Goal: Task Accomplishment & Management: Use online tool/utility

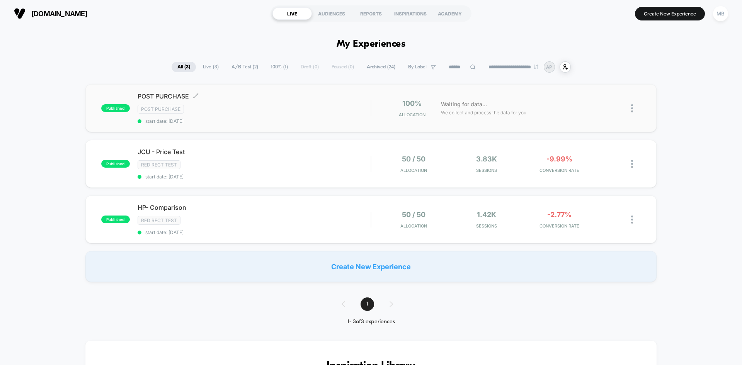
click at [221, 110] on div "Post Purchase" at bounding box center [254, 109] width 233 height 9
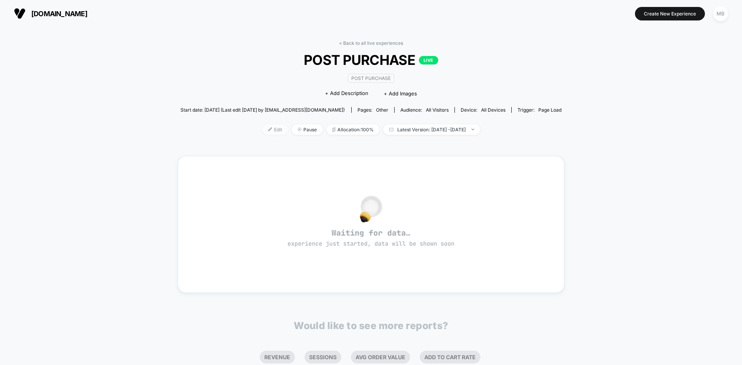
click at [264, 132] on span "Edit" at bounding box center [275, 129] width 26 height 10
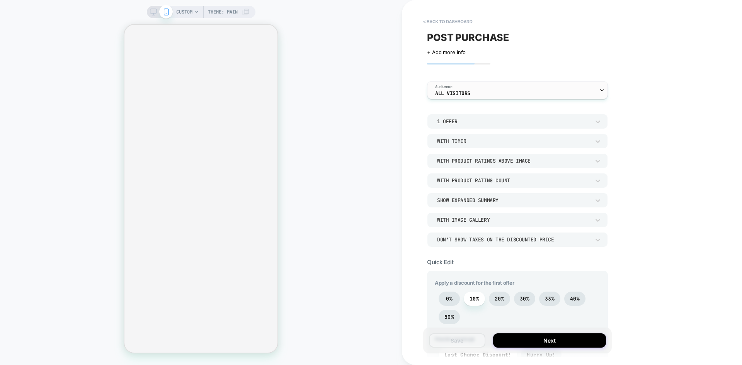
click at [537, 89] on div "Audience All Visitors" at bounding box center [516, 90] width 176 height 17
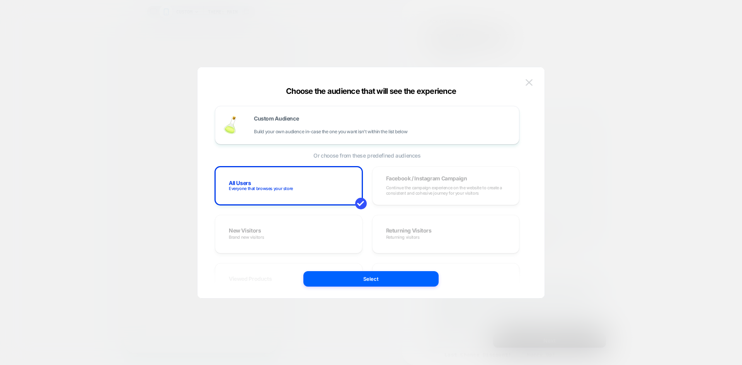
click at [528, 79] on img at bounding box center [529, 82] width 7 height 7
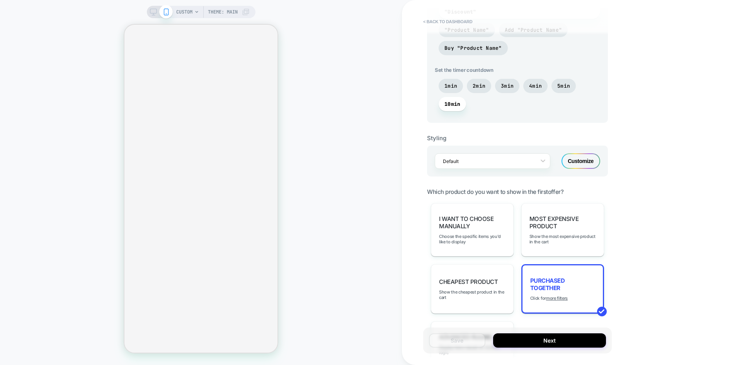
scroll to position [425, 0]
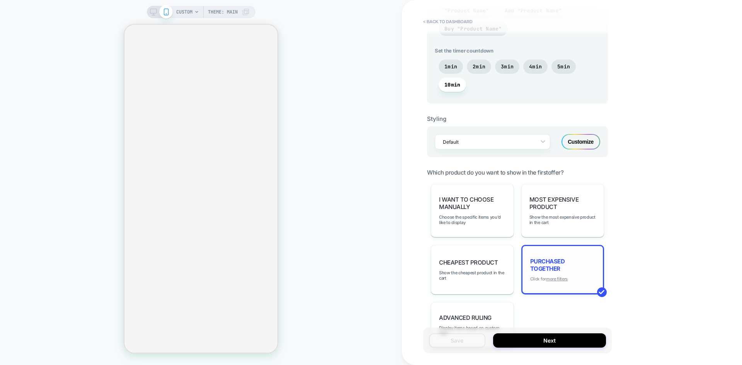
click at [559, 279] on u "more filters" at bounding box center [557, 278] width 22 height 5
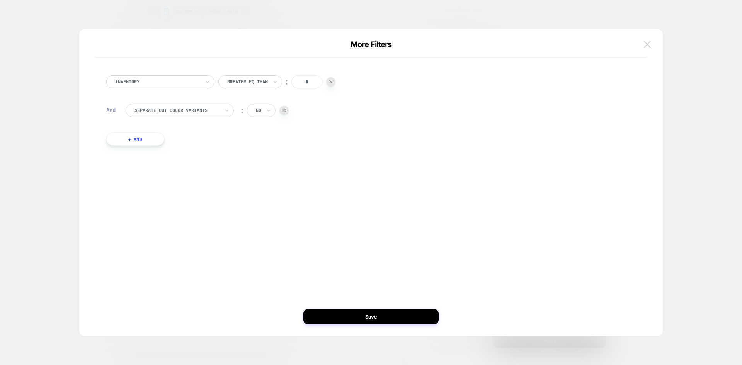
click at [647, 43] on img at bounding box center [647, 44] width 7 height 7
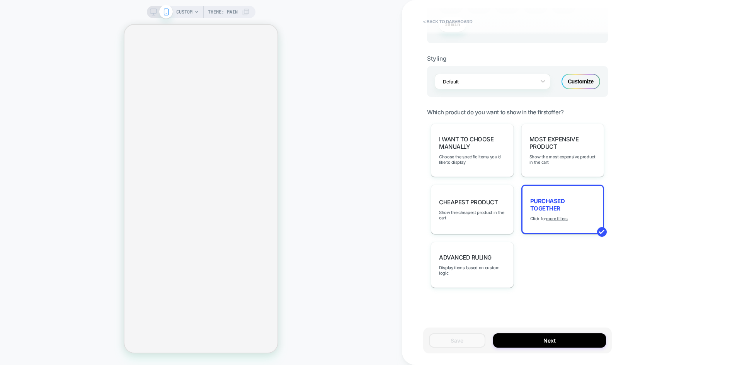
scroll to position [176, 0]
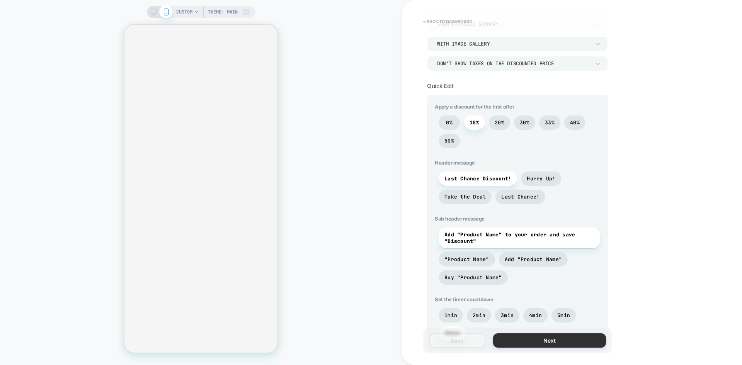
click at [531, 341] on button "Next" at bounding box center [549, 341] width 113 height 14
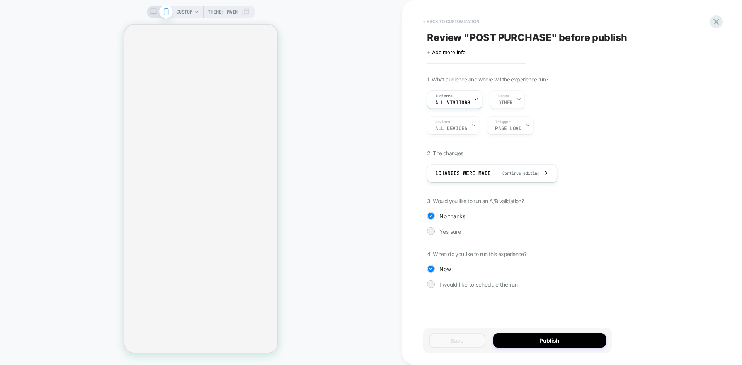
click at [436, 21] on button "< Back to customization" at bounding box center [451, 21] width 64 height 12
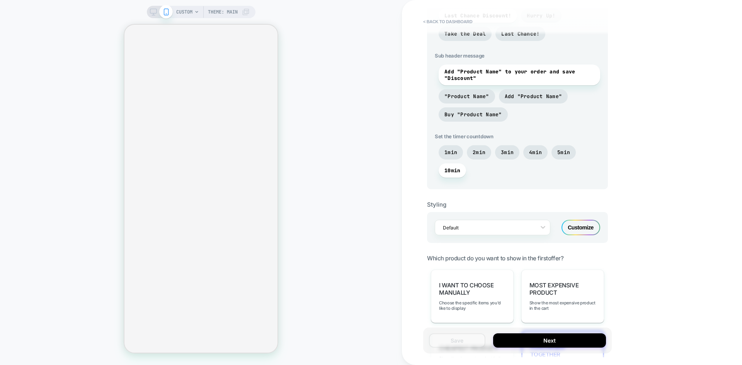
scroll to position [425, 0]
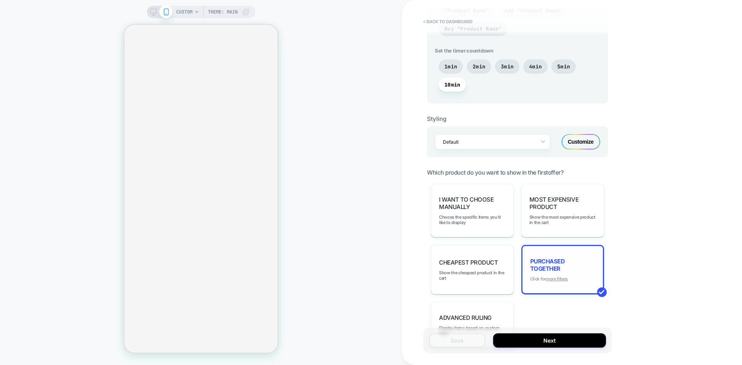
click at [558, 280] on u "more filters" at bounding box center [557, 278] width 22 height 5
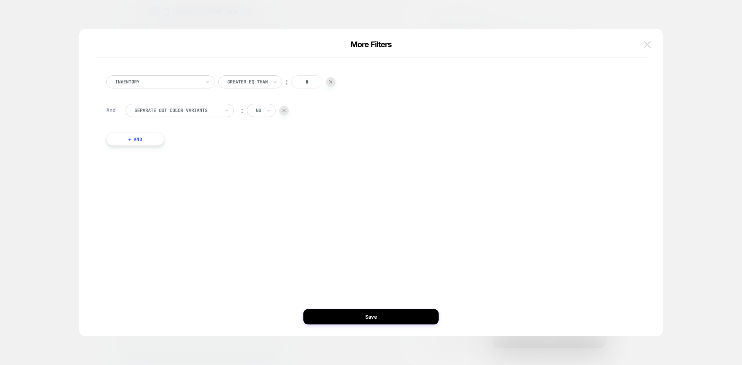
click at [647, 48] on button at bounding box center [648, 45] width 12 height 12
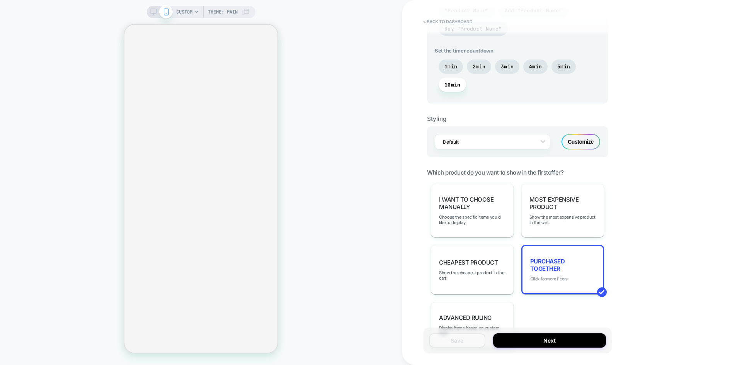
click at [559, 278] on u "more filters" at bounding box center [557, 278] width 22 height 5
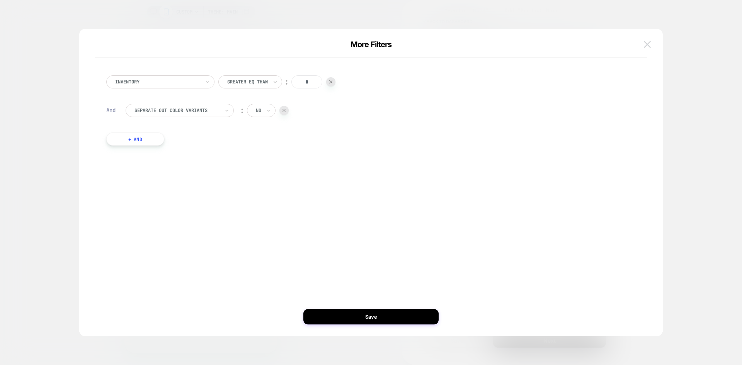
click at [651, 46] on img at bounding box center [647, 44] width 7 height 7
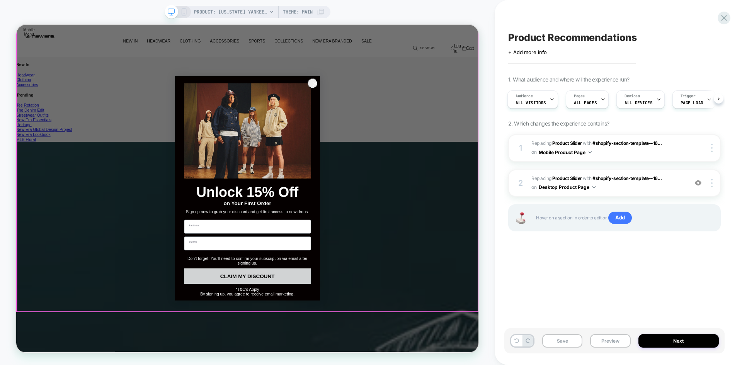
scroll to position [271, 0]
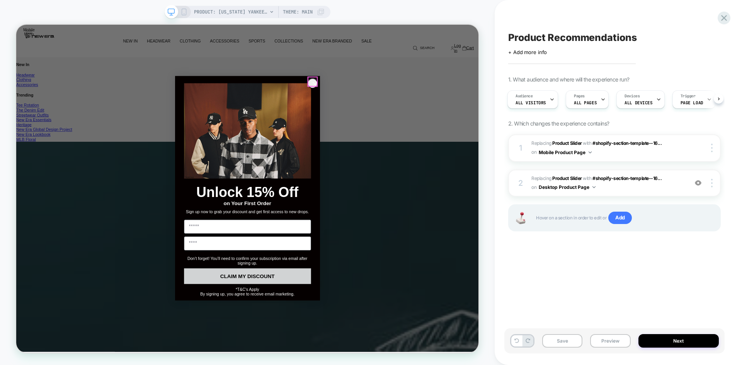
click at [409, 100] on circle "Close dialog" at bounding box center [414, 104] width 13 height 13
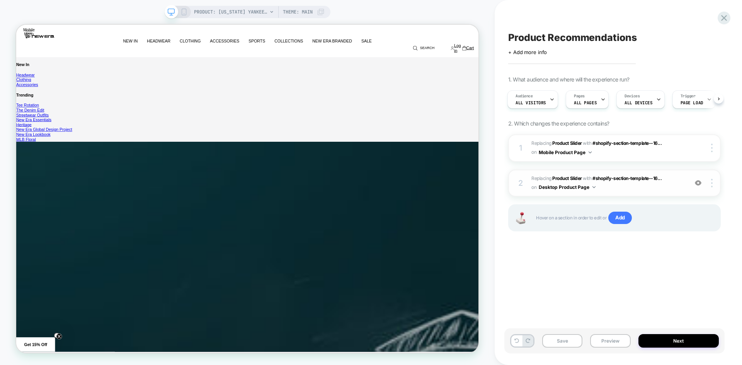
click at [699, 185] on img at bounding box center [698, 183] width 7 height 7
click at [608, 344] on button "Preview" at bounding box center [610, 341] width 40 height 14
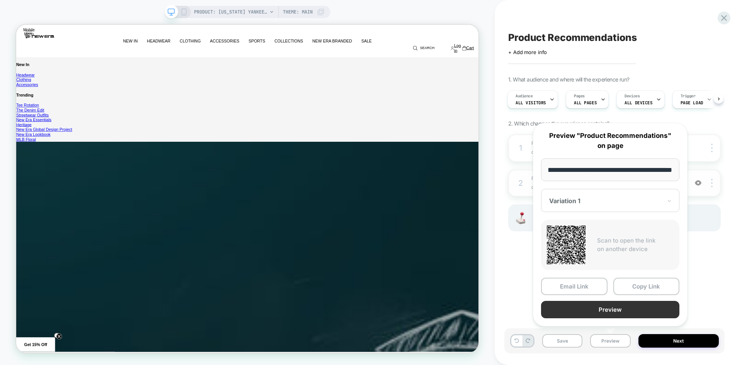
scroll to position [0, 0]
click at [617, 313] on button "Preview" at bounding box center [610, 309] width 138 height 17
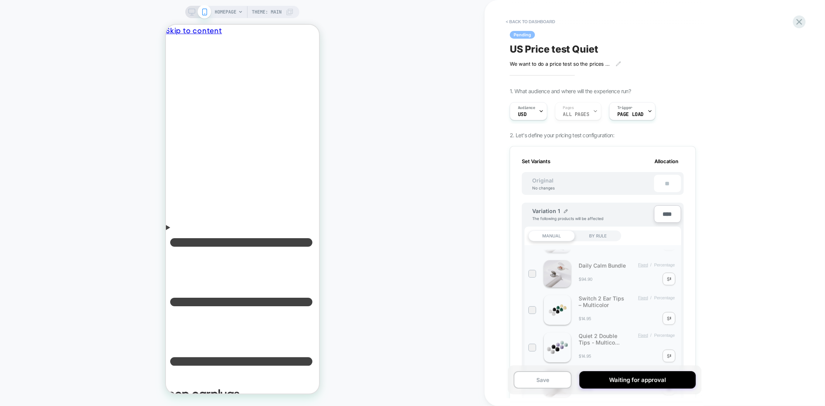
scroll to position [343, 0]
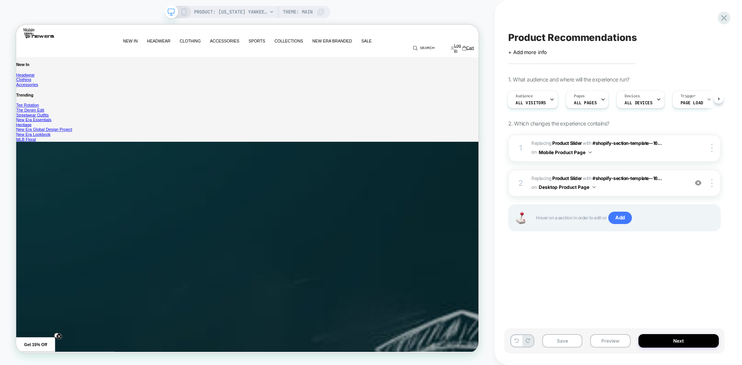
scroll to position [0, 0]
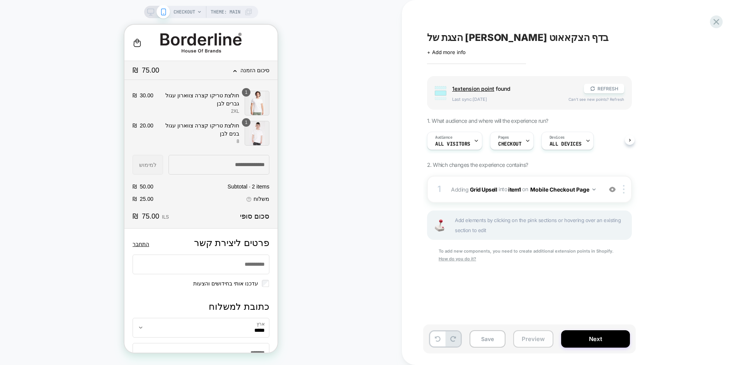
click at [524, 340] on button "Preview" at bounding box center [533, 338] width 40 height 17
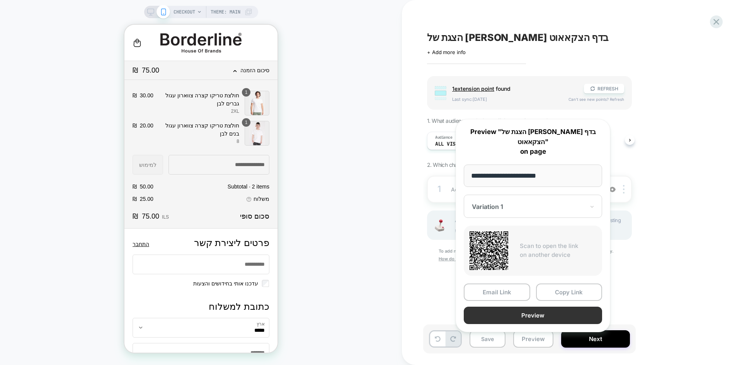
click at [550, 307] on button "Preview" at bounding box center [533, 315] width 138 height 17
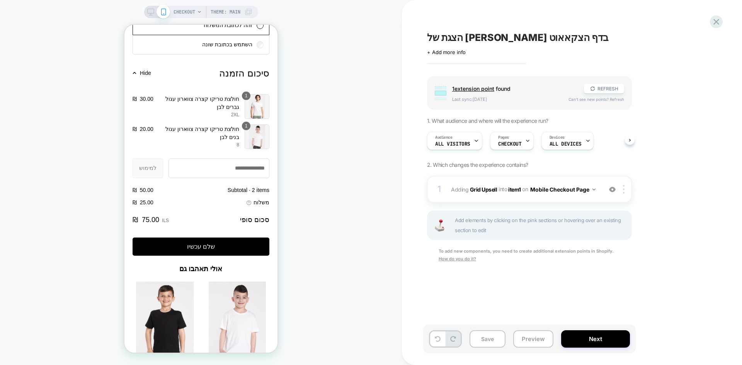
scroll to position [871, 0]
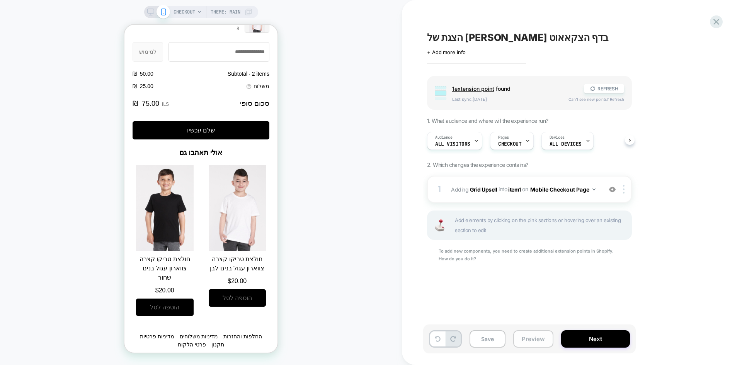
click at [533, 343] on button "Preview" at bounding box center [533, 338] width 40 height 17
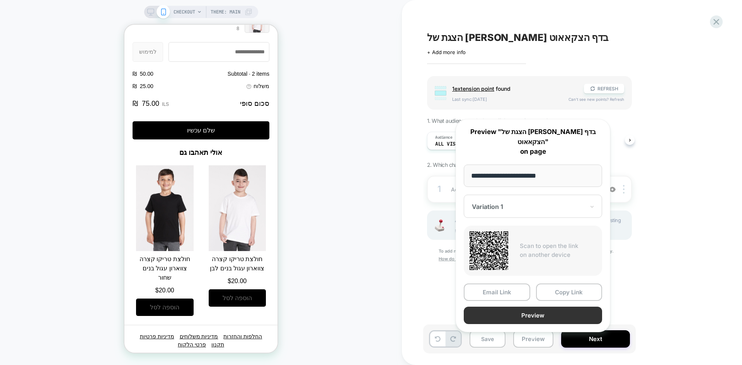
click at [568, 310] on button "Preview" at bounding box center [533, 315] width 138 height 17
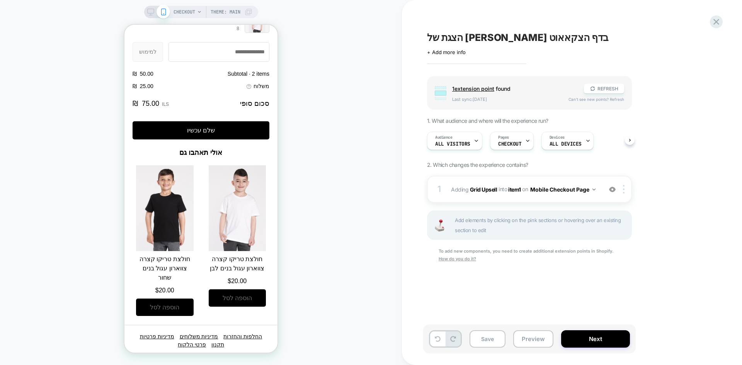
click at [460, 34] on span "הצגת של אפסייל בדף הצקאאוט" at bounding box center [517, 38] width 181 height 12
click at [532, 341] on button "Preview" at bounding box center [533, 338] width 40 height 17
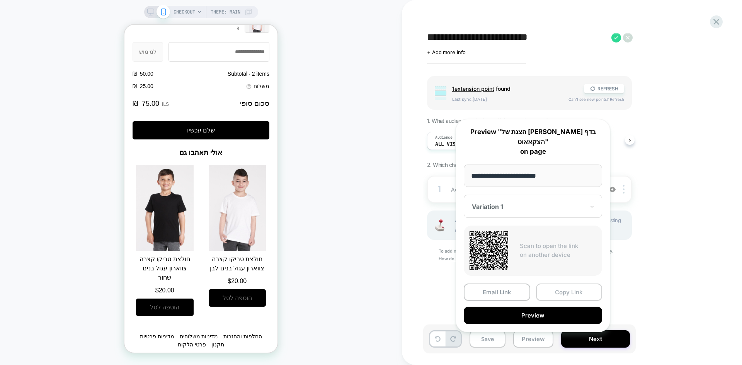
click at [564, 284] on button "Copy Link" at bounding box center [569, 292] width 66 height 17
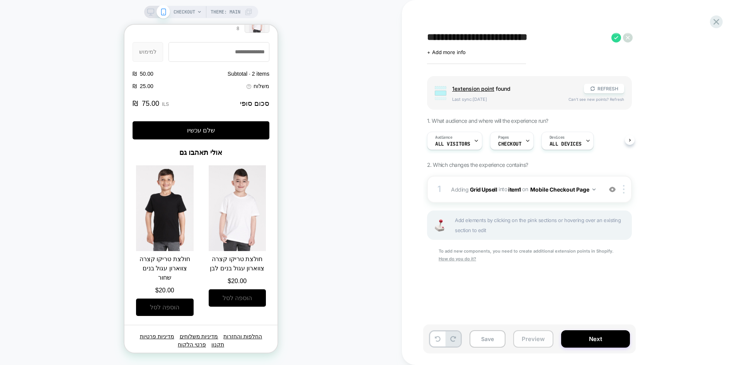
click at [538, 342] on button "Preview" at bounding box center [533, 338] width 40 height 17
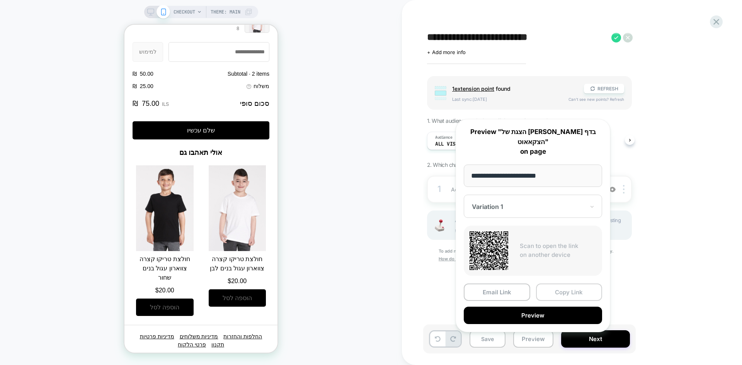
click at [559, 284] on button "Copy Link" at bounding box center [569, 292] width 66 height 17
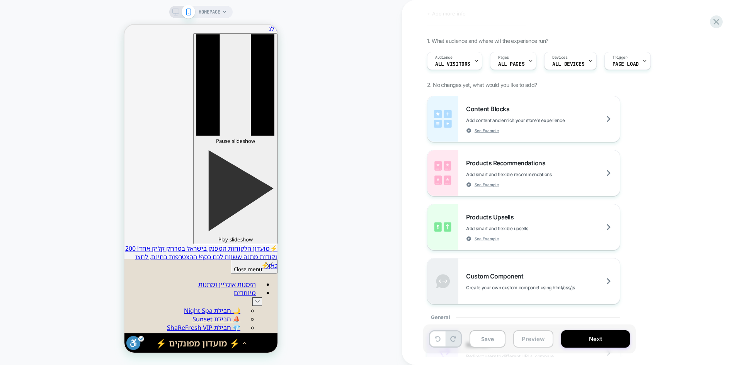
click at [540, 345] on button "Preview" at bounding box center [533, 338] width 40 height 17
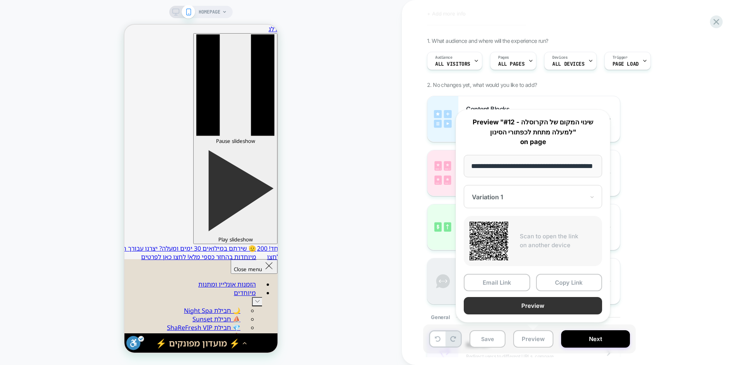
click at [550, 308] on button "Preview" at bounding box center [533, 305] width 138 height 17
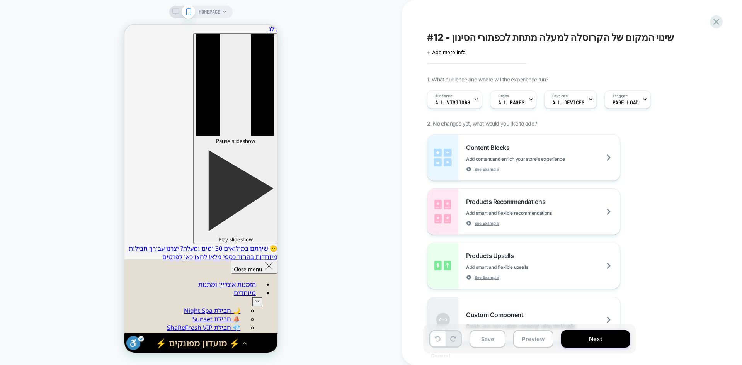
click at [509, 33] on span "#12 - שינוי המקום של הקרוסלה למעלה מתחת לכפתורי הסינון" at bounding box center [550, 38] width 247 height 12
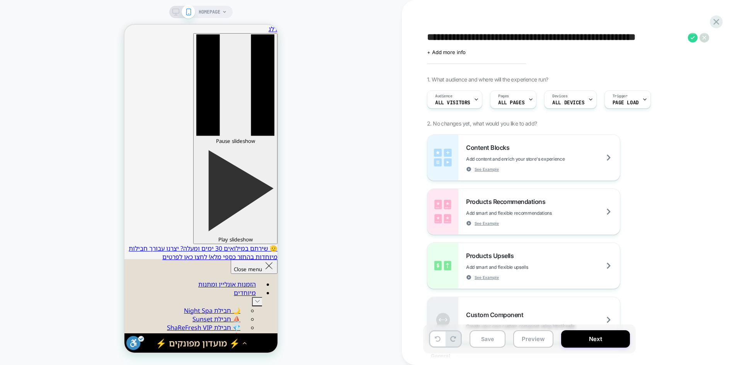
click at [723, 22] on div "**********" at bounding box center [572, 182] width 340 height 365
click at [715, 17] on icon at bounding box center [716, 22] width 10 height 10
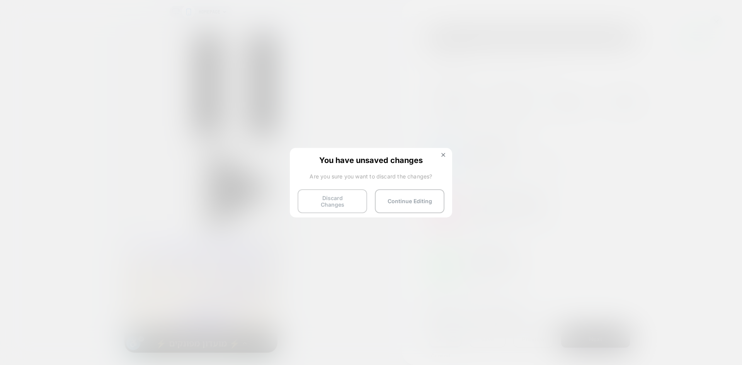
click at [332, 201] on button "Discard Changes" at bounding box center [333, 201] width 70 height 24
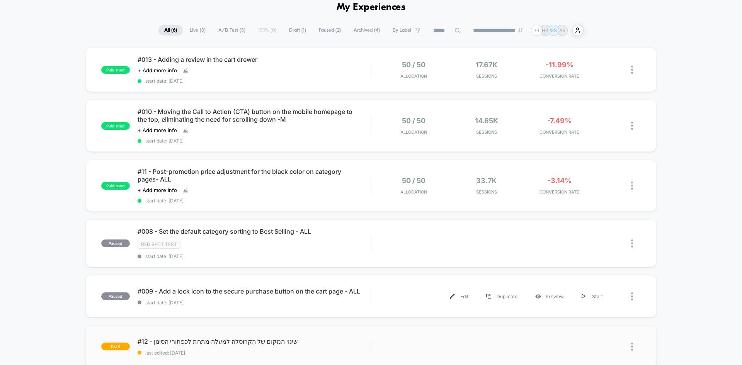
scroll to position [155, 0]
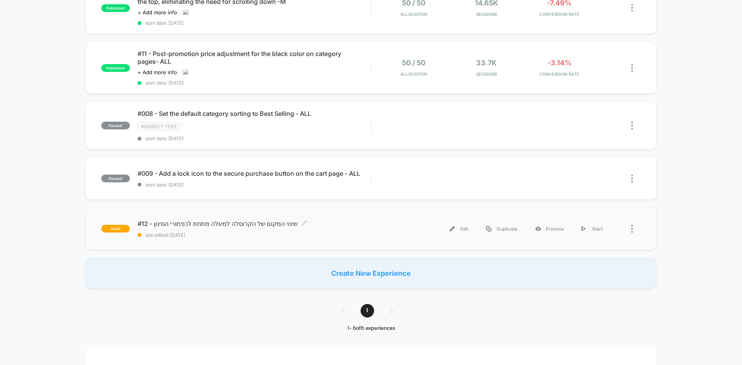
click at [254, 232] on span "last edited: [DATE]" at bounding box center [254, 235] width 233 height 6
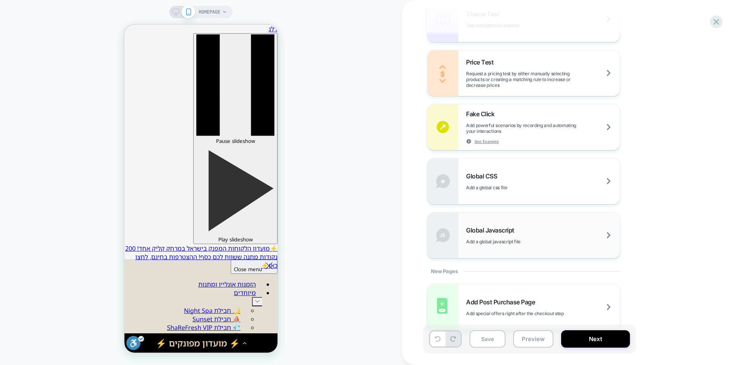
scroll to position [443, 0]
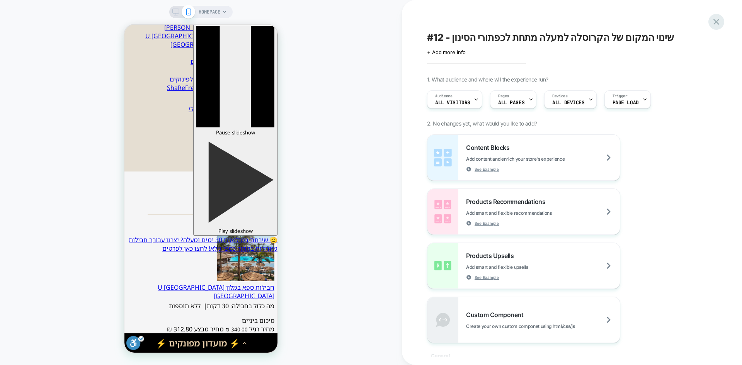
click at [715, 22] on icon at bounding box center [716, 22] width 10 height 10
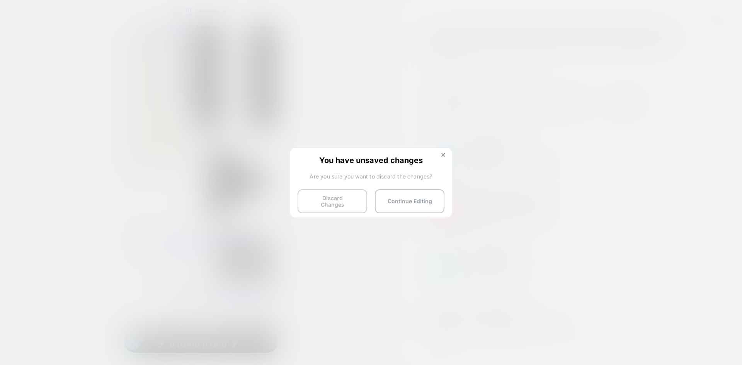
click at [327, 203] on button "Discard Changes" at bounding box center [333, 201] width 70 height 24
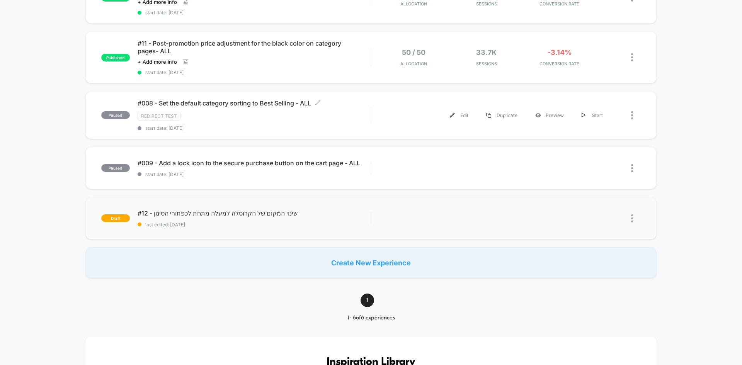
scroll to position [193, 0]
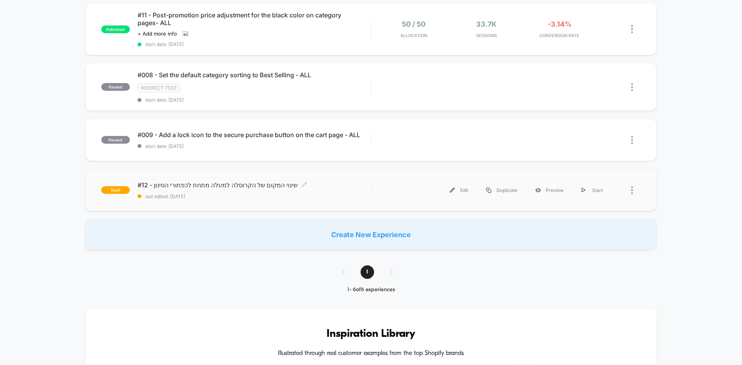
click at [242, 192] on div "#12 - שינוי המקום של הקרוסלה למעלה מתחת לכפתורי הסינון Click to edit experience…" at bounding box center [254, 190] width 233 height 18
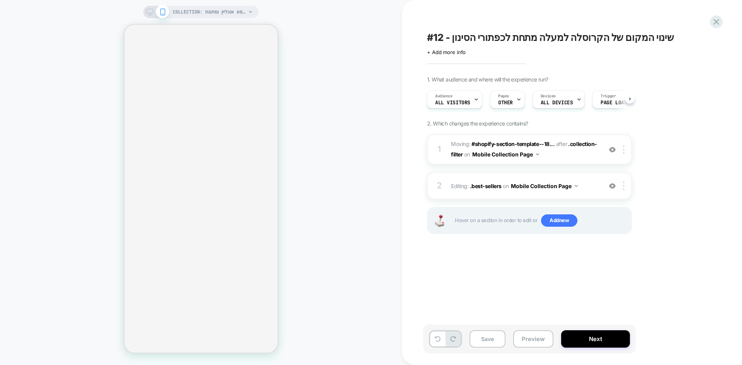
scroll to position [0, 0]
select select "******"
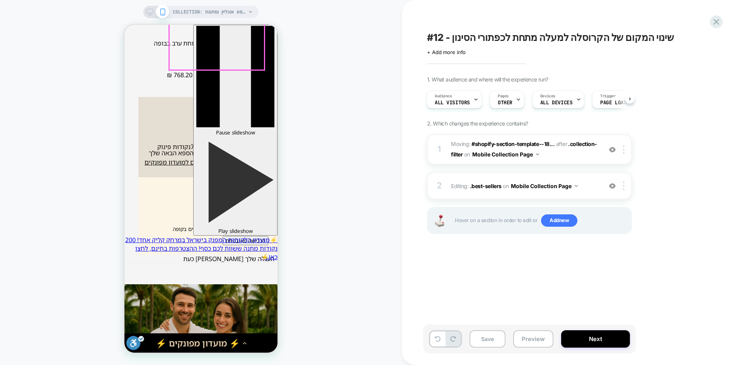
scroll to position [618, 0]
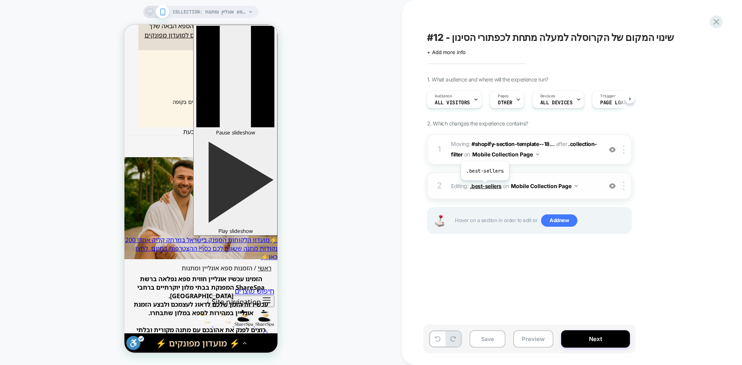
click at [485, 186] on span ".best-sellers" at bounding box center [486, 186] width 32 height 7
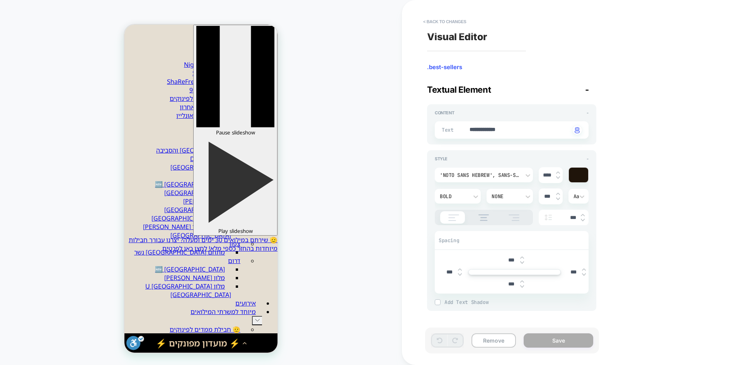
scroll to position [0, 0]
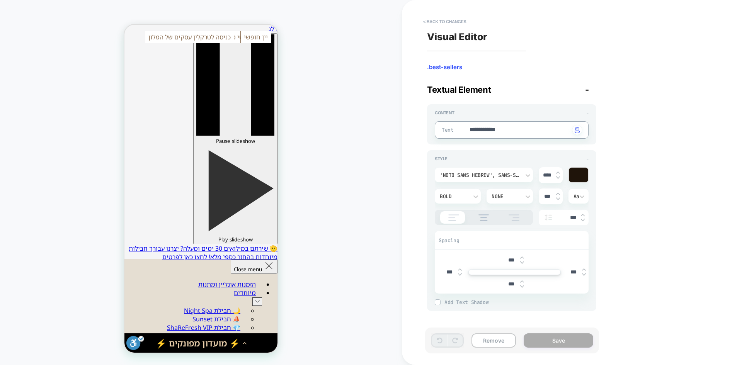
drag, startPoint x: 510, startPoint y: 130, endPoint x: 467, endPoint y: 133, distance: 43.8
click at [467, 133] on div "**********" at bounding box center [512, 129] width 154 height 17
click at [95, 189] on div "COLLECTION: הזמנות ספא אונליין ומתנות (Category) COLLECTION: הזמנות ספא אונליין…" at bounding box center [201, 183] width 402 height 350
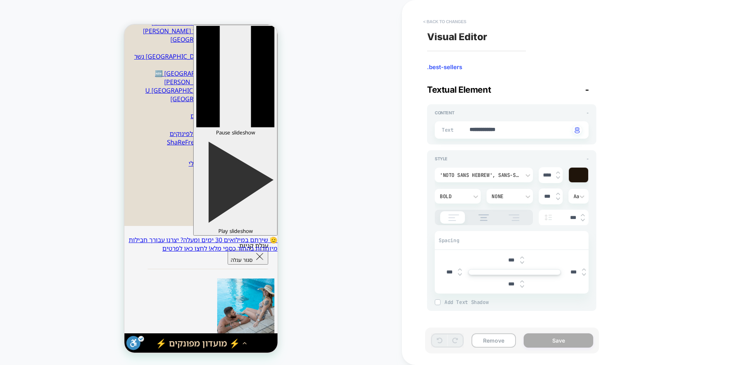
click at [448, 18] on button "< Back to changes" at bounding box center [444, 21] width 51 height 12
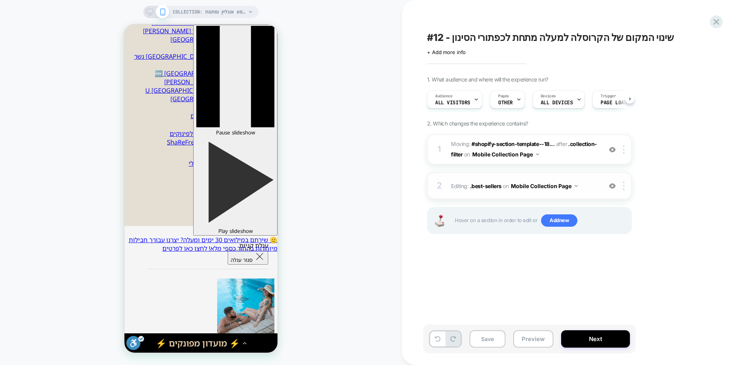
scroll to position [0, 0]
click at [536, 341] on button "Preview" at bounding box center [533, 338] width 40 height 17
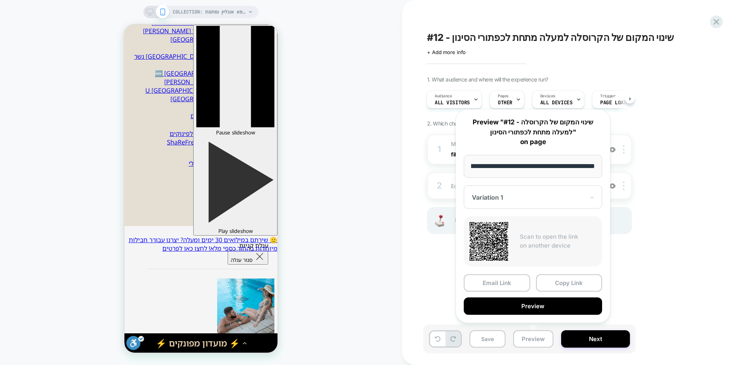
scroll to position [0, 0]
click at [546, 308] on button "Preview" at bounding box center [533, 306] width 138 height 17
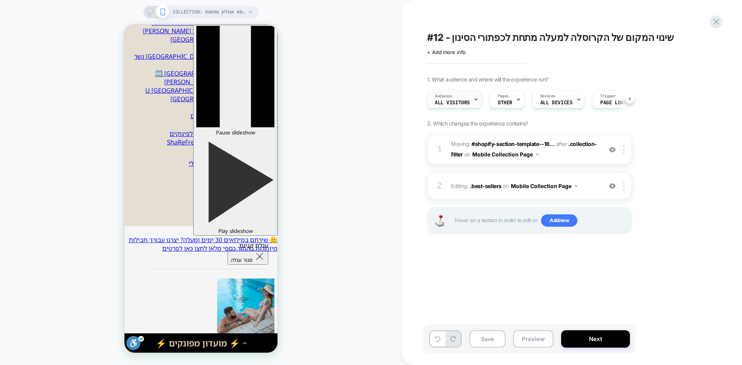
click at [450, 102] on span "All Visitors" at bounding box center [452, 102] width 35 height 5
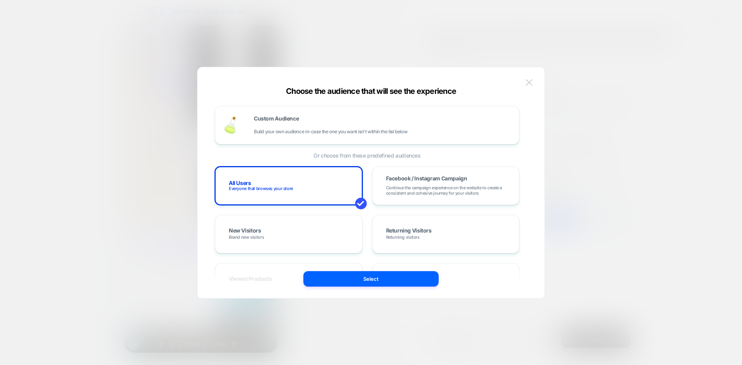
click at [529, 80] on img at bounding box center [529, 82] width 7 height 7
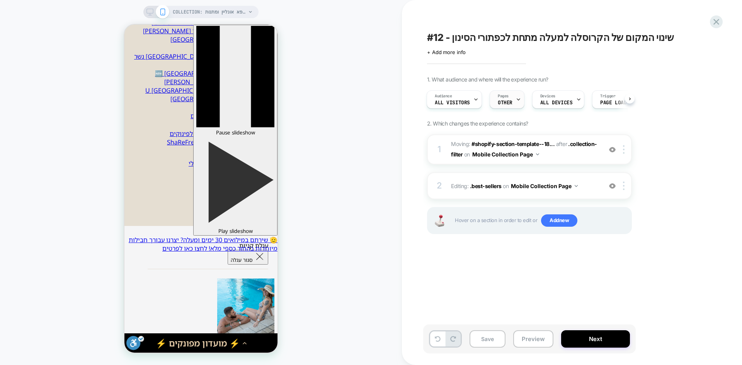
click at [512, 94] on div "Pages OTHER" at bounding box center [505, 99] width 30 height 17
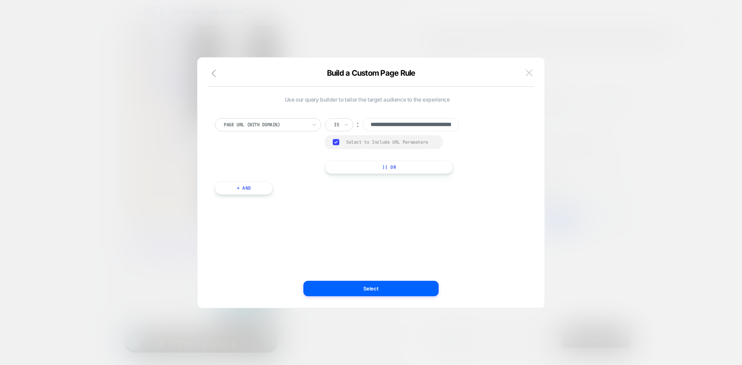
click at [530, 73] on img at bounding box center [529, 73] width 7 height 7
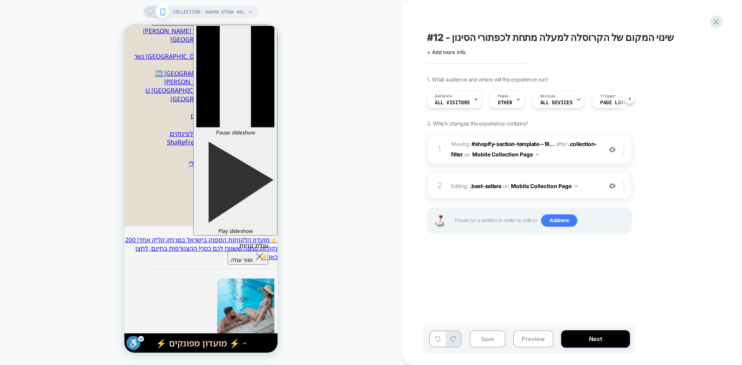
click at [569, 186] on button "Mobile Collection Page" at bounding box center [544, 186] width 67 height 11
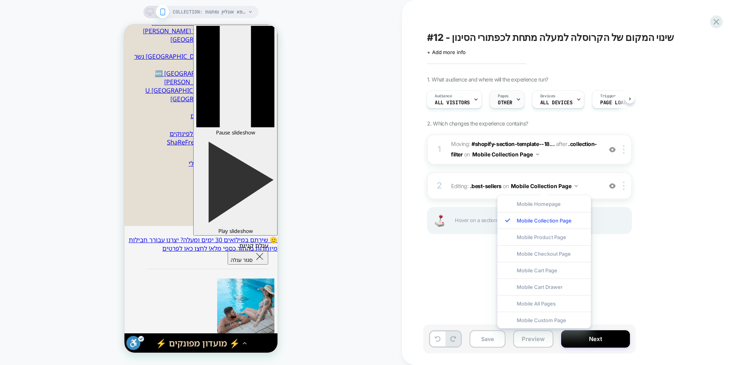
click at [501, 93] on div "Pages OTHER" at bounding box center [505, 99] width 30 height 17
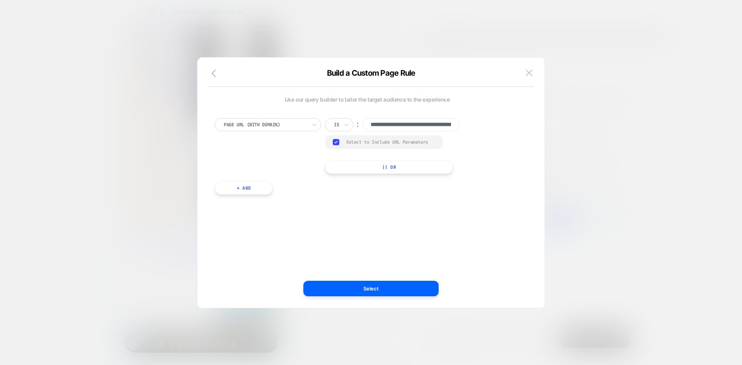
scroll to position [0, 56]
click at [526, 72] on img at bounding box center [529, 73] width 7 height 7
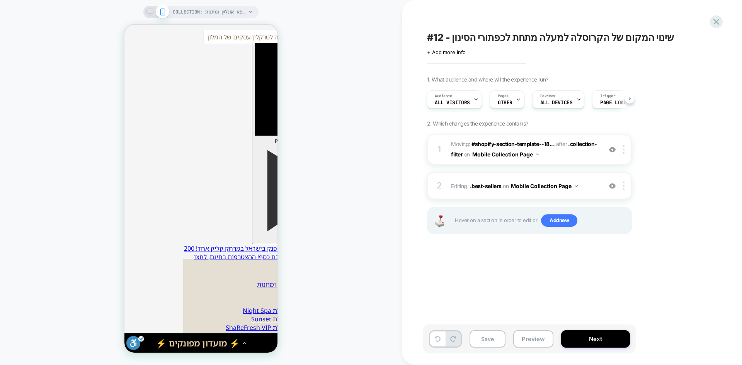
scroll to position [0, 0]
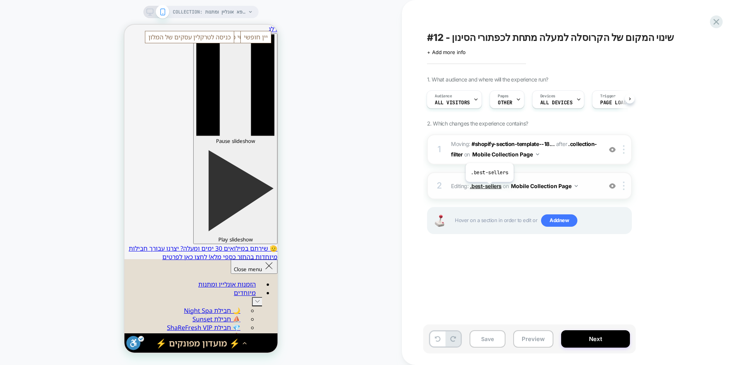
click at [489, 188] on span ".best-sellers" at bounding box center [486, 186] width 32 height 7
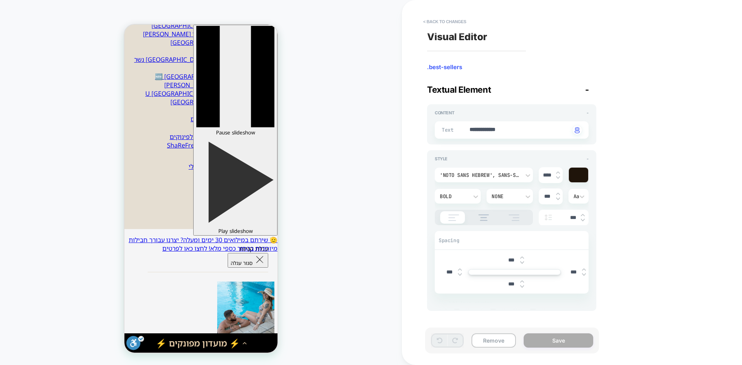
scroll to position [216, 0]
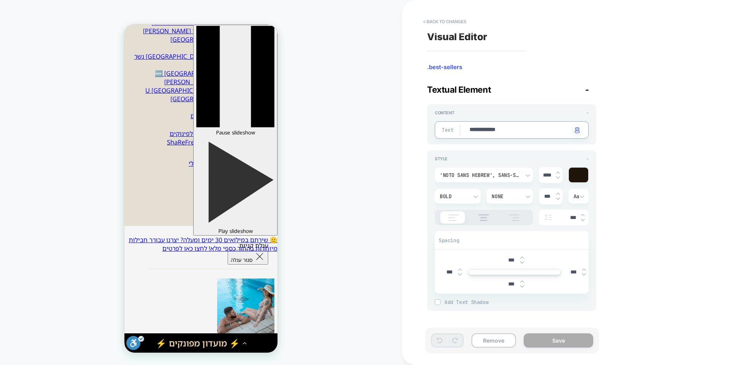
drag, startPoint x: 511, startPoint y: 130, endPoint x: 452, endPoint y: 130, distance: 59.1
click at [453, 18] on button "< Back to changes" at bounding box center [444, 21] width 51 height 12
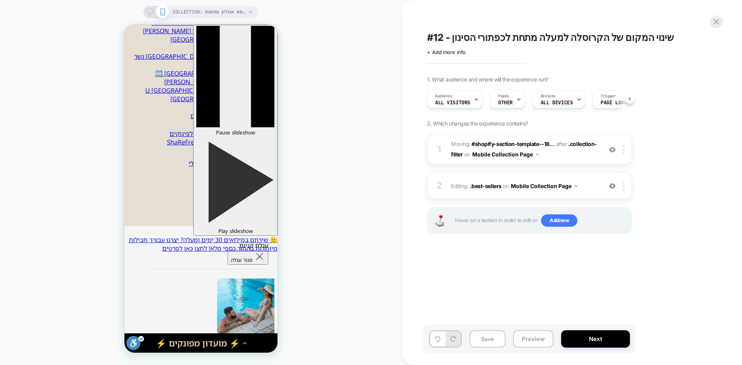
scroll to position [0, 0]
click at [540, 341] on button "Preview" at bounding box center [533, 338] width 40 height 17
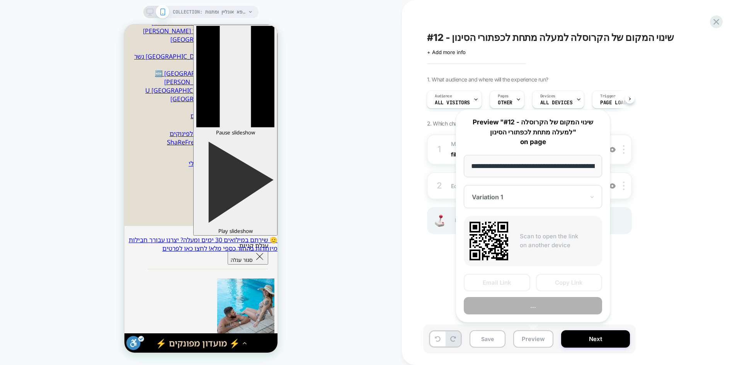
scroll to position [0, 69]
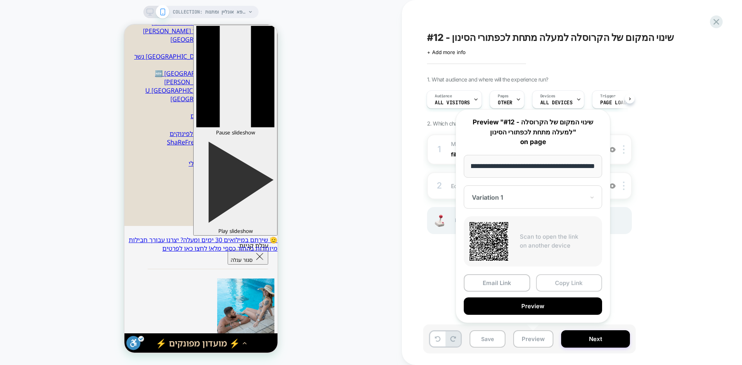
click at [559, 282] on button "Copy Link" at bounding box center [569, 282] width 66 height 17
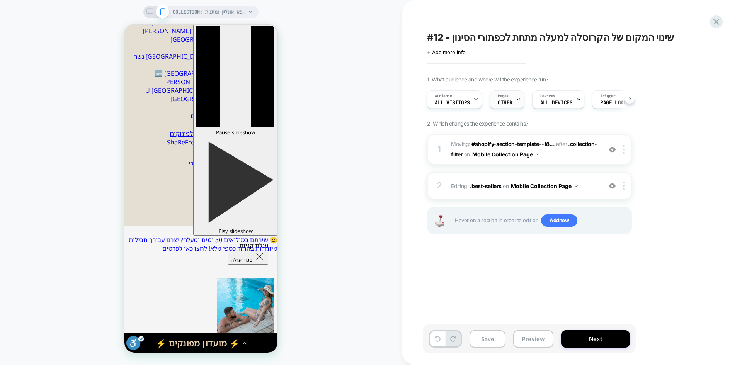
click at [504, 101] on span "OTHER" at bounding box center [505, 102] width 15 height 5
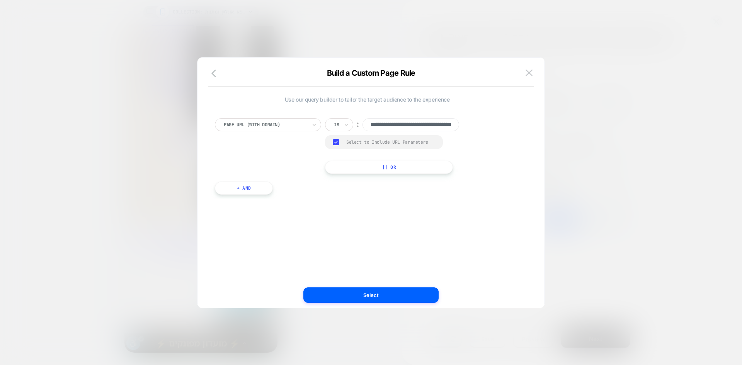
scroll to position [0, 56]
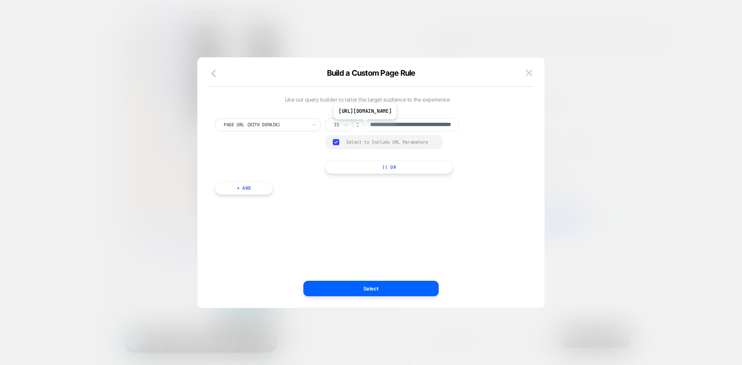
click at [399, 125] on input "**********" at bounding box center [411, 124] width 97 height 13
click at [346, 124] on icon at bounding box center [346, 125] width 5 height 8
click at [530, 72] on img at bounding box center [529, 73] width 7 height 7
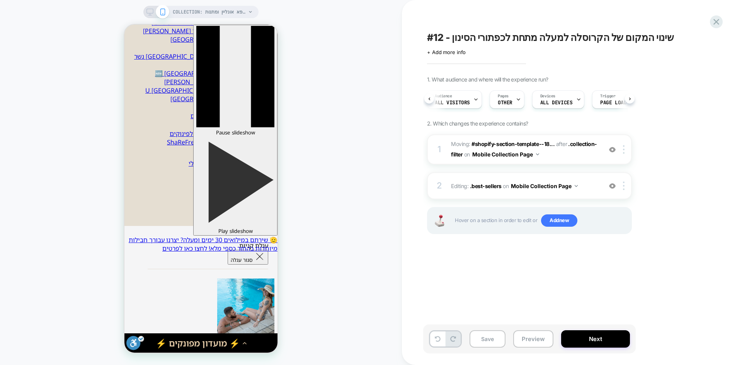
scroll to position [0, 14]
click at [540, 348] on button "Preview" at bounding box center [533, 338] width 40 height 17
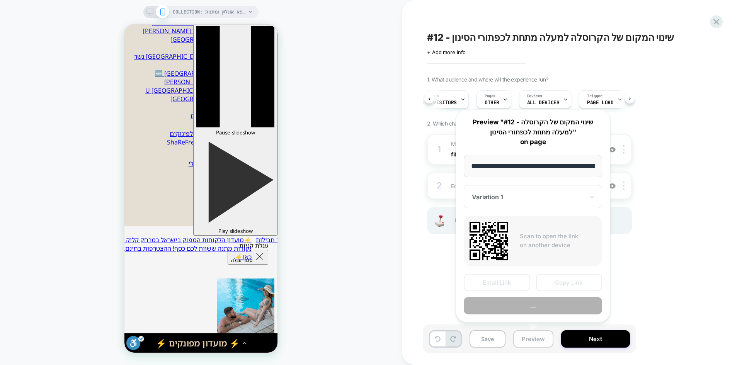
scroll to position [0, 69]
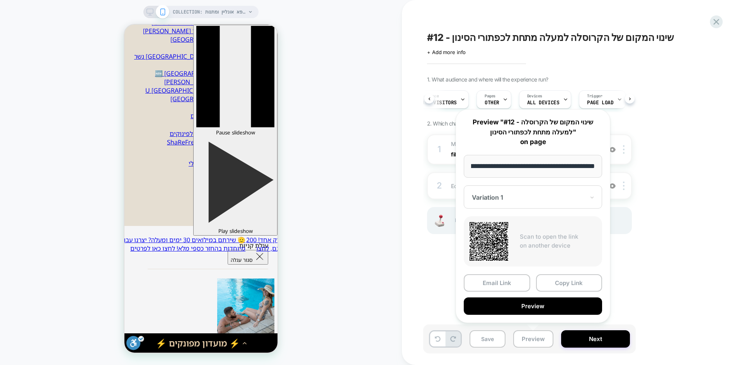
click at [663, 136] on div "1. What audience and where will the experience run? Audience All Visitors Pages…" at bounding box center [568, 164] width 282 height 177
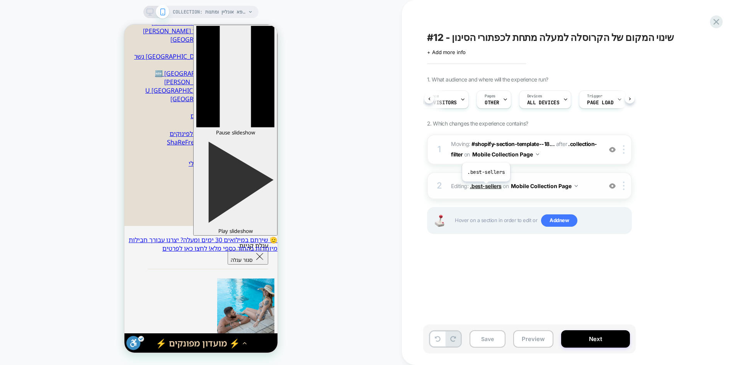
click at [486, 187] on span ".best-sellers" at bounding box center [486, 186] width 32 height 7
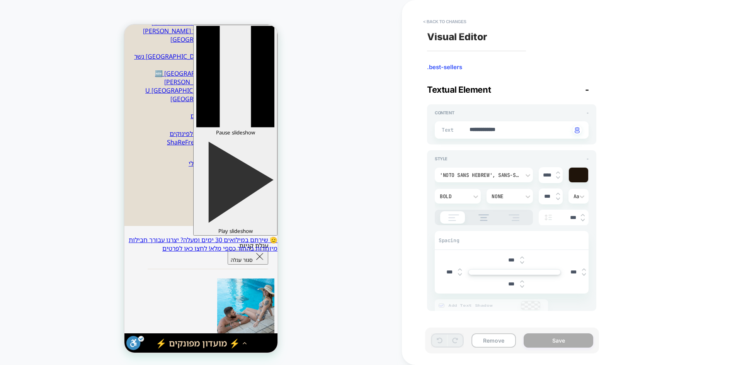
scroll to position [194, 0]
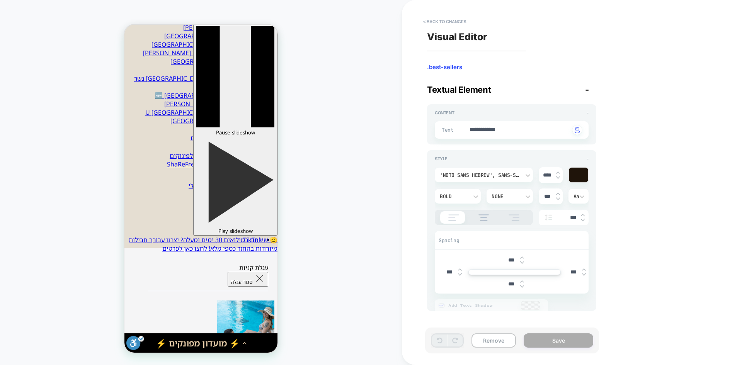
type textarea "*"
click at [438, 22] on button "< Back to changes" at bounding box center [444, 21] width 51 height 12
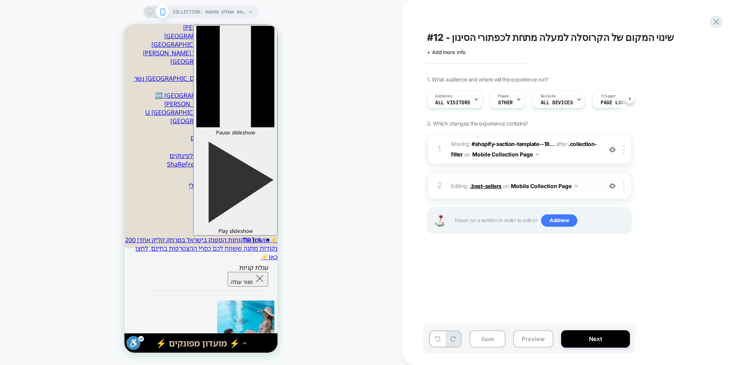
scroll to position [0, 0]
click at [612, 148] on img at bounding box center [612, 150] width 7 height 7
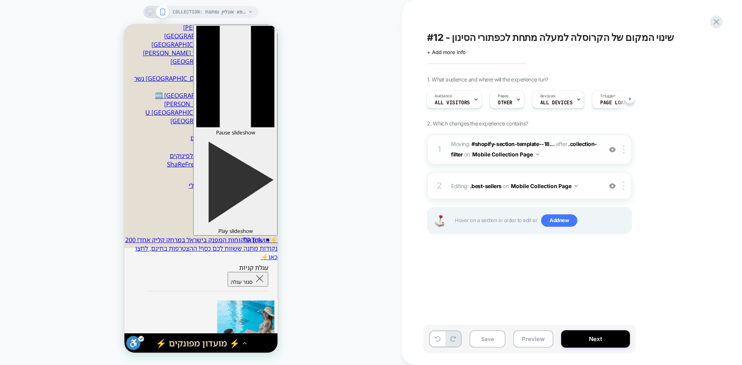
click at [612, 148] on img at bounding box center [612, 150] width 7 height 7
click at [613, 188] on img at bounding box center [612, 186] width 7 height 7
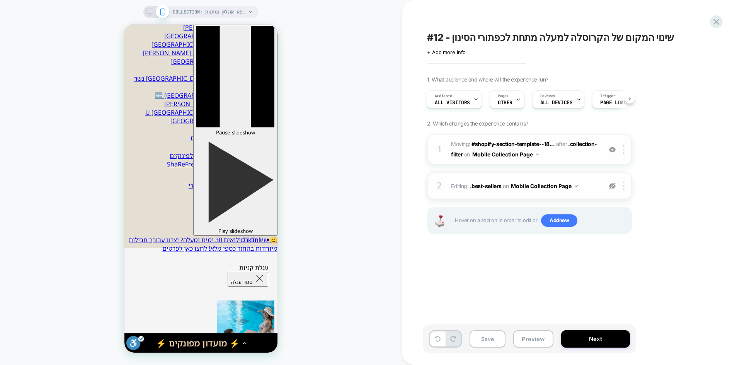
click at [613, 188] on img at bounding box center [612, 186] width 7 height 7
click at [614, 150] on img at bounding box center [612, 150] width 7 height 7
click at [614, 190] on div at bounding box center [612, 186] width 13 height 9
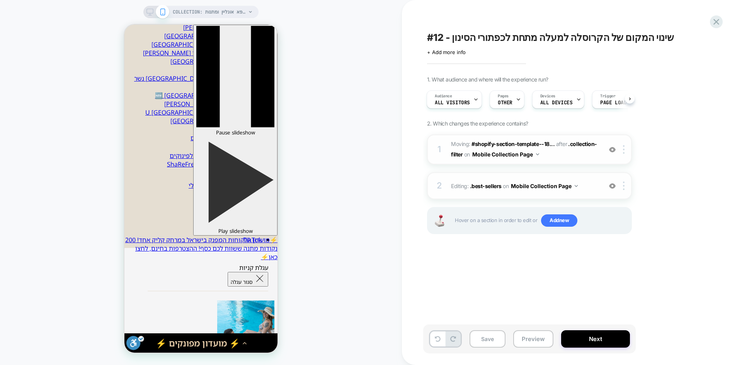
click at [614, 190] on div at bounding box center [612, 186] width 13 height 9
click at [210, 13] on span "COLLECTION: הזמנות ספא אונליין ומתנות (Category)" at bounding box center [209, 12] width 73 height 12
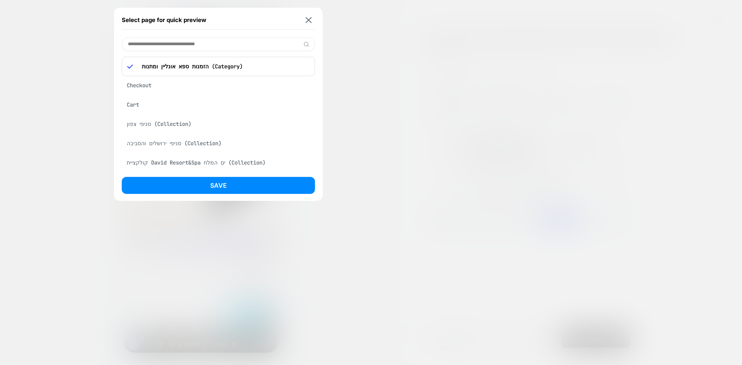
click at [578, 70] on div at bounding box center [371, 182] width 742 height 365
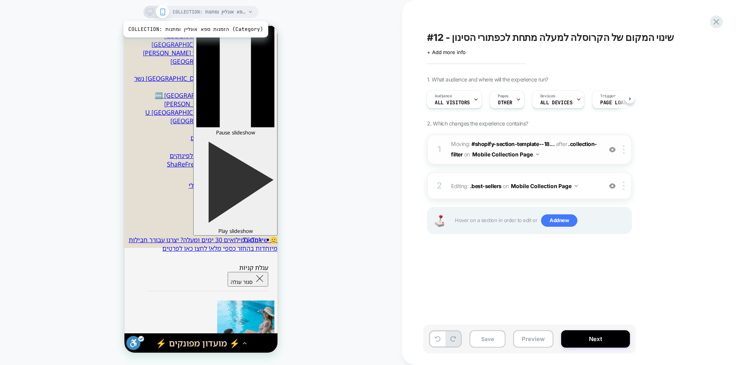
click at [189, 11] on span "COLLECTION: הזמנות ספא אונליין ומתנות (Category)" at bounding box center [209, 12] width 73 height 12
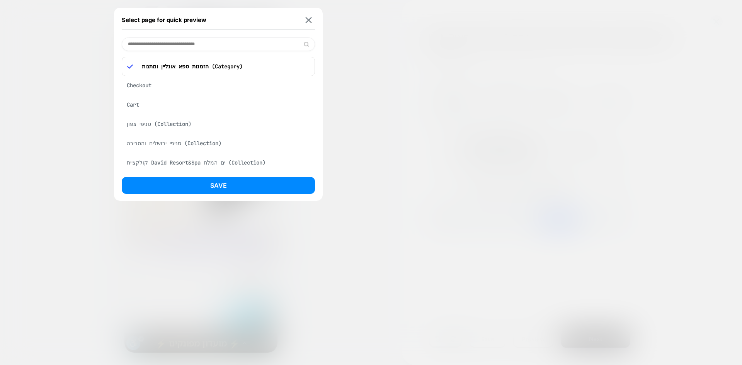
click at [190, 44] on input at bounding box center [218, 44] width 193 height 14
paste input "**********"
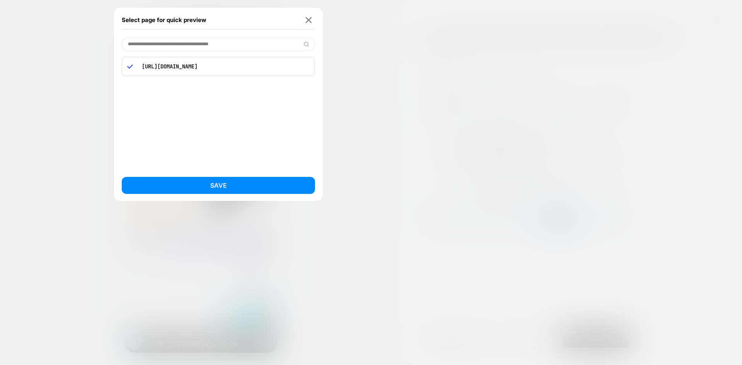
type input "**********"
click at [242, 66] on p "https://www.sharespa.co.il/collections/spa" at bounding box center [224, 66] width 172 height 7
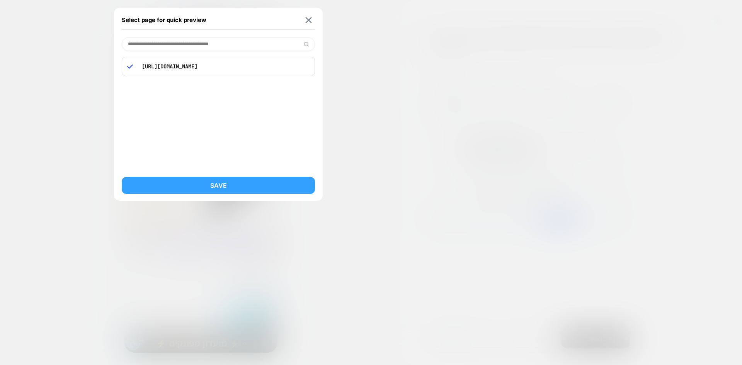
click at [223, 189] on button "Save" at bounding box center [218, 185] width 193 height 17
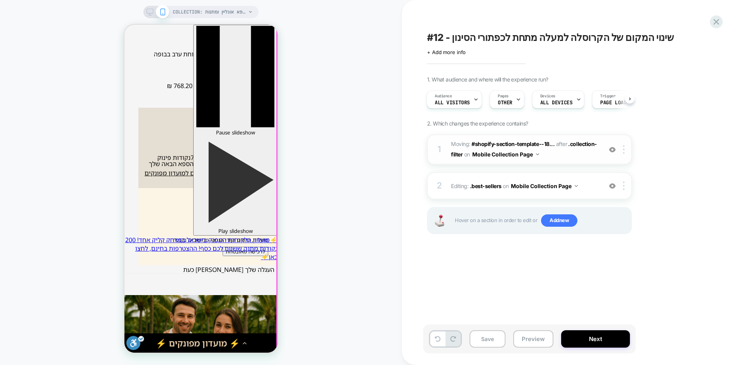
scroll to position [542, 0]
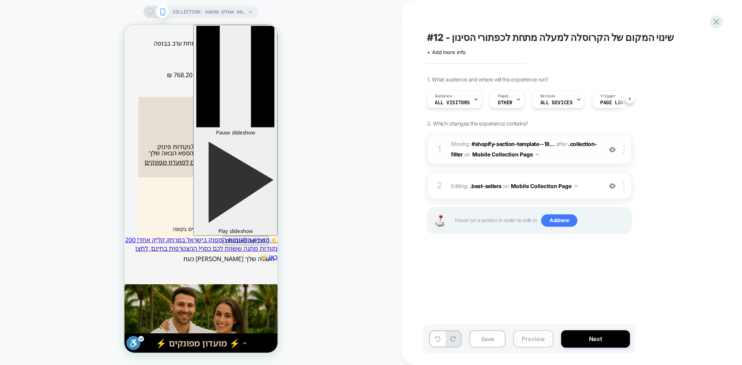
click at [531, 339] on button "Preview" at bounding box center [533, 338] width 40 height 17
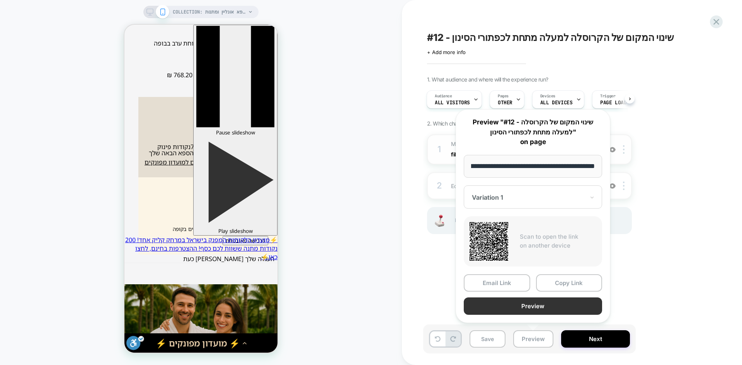
scroll to position [0, 0]
click at [547, 308] on button "Preview" at bounding box center [533, 306] width 138 height 17
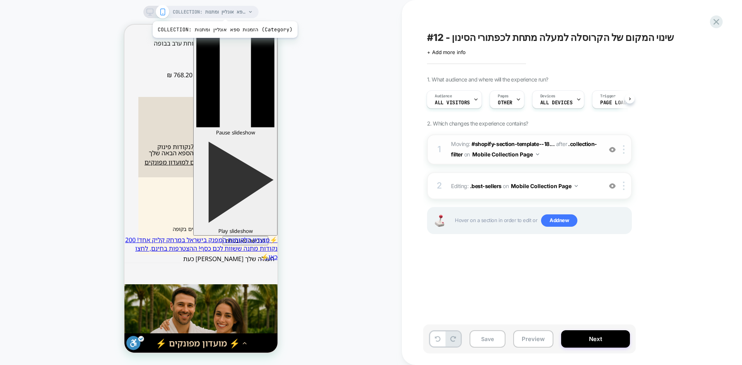
click at [218, 12] on span "COLLECTION: הזמנות ספא אונליין ומתנות (Category)" at bounding box center [209, 12] width 73 height 12
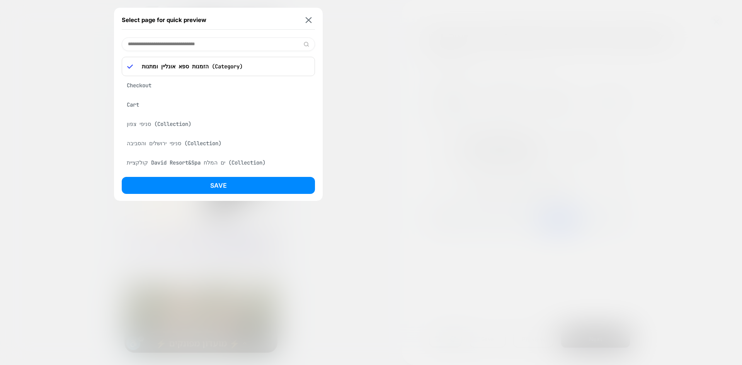
click at [315, 20] on div "Select page for quick preview הזמנות ספא אונליין ומתנות (Category) Checkout Car…" at bounding box center [218, 104] width 209 height 193
click at [196, 46] on input at bounding box center [218, 44] width 193 height 14
click at [155, 44] on input at bounding box center [218, 44] width 193 height 14
paste input "**********"
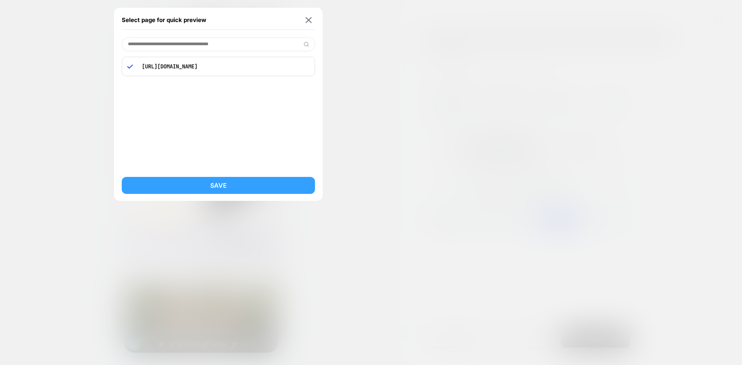
type input "**********"
drag, startPoint x: 243, startPoint y: 180, endPoint x: 119, endPoint y: 155, distance: 126.9
click at [243, 180] on button "Save" at bounding box center [218, 185] width 193 height 17
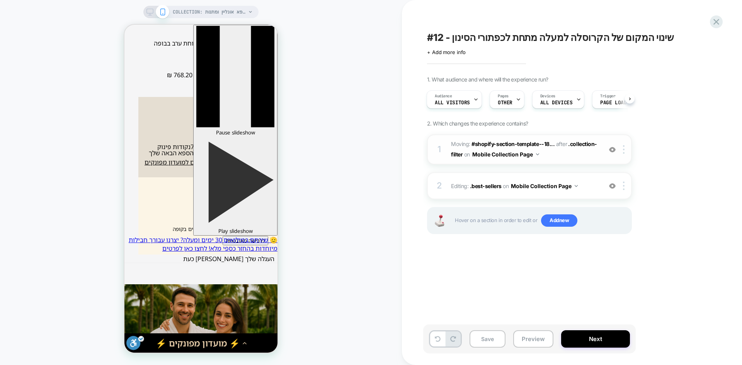
click at [187, 9] on span "COLLECTION: הזמנות ספא אונליין ומתנות (Category)" at bounding box center [209, 12] width 73 height 12
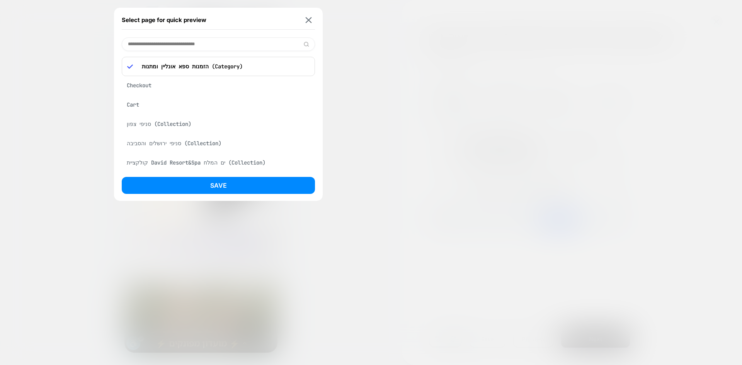
click at [193, 41] on input at bounding box center [218, 44] width 193 height 14
paste input "**********"
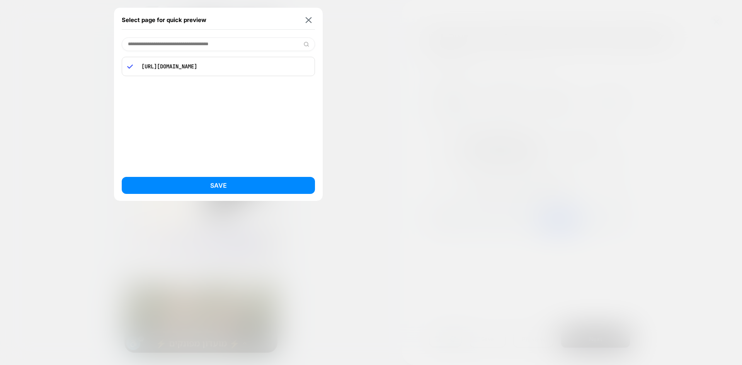
type input "**********"
click at [175, 66] on p "https://www.sharespa.co.il/collections/spa" at bounding box center [224, 66] width 172 height 7
click at [232, 73] on div "https://www.sharespa.co.il/collections/spa" at bounding box center [218, 66] width 193 height 19
click at [264, 72] on div "https://www.sharespa.co.il/collections/spa" at bounding box center [218, 66] width 193 height 19
click at [287, 70] on div "https://www.sharespa.co.il/collections/spa" at bounding box center [218, 66] width 193 height 19
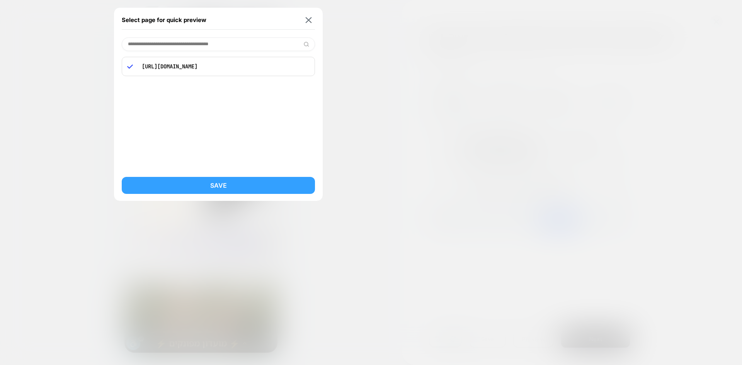
click at [239, 186] on button "Save" at bounding box center [218, 185] width 193 height 17
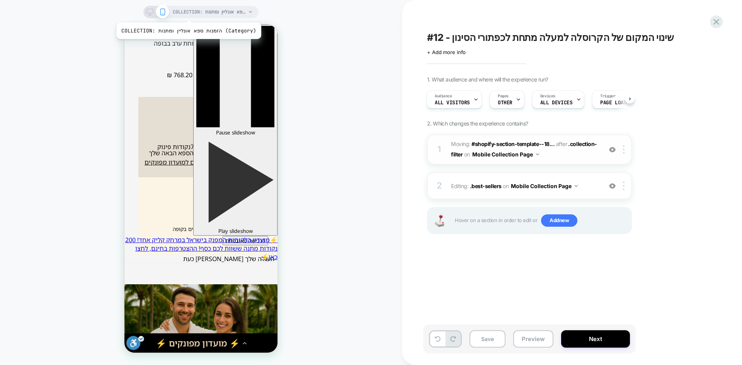
click at [182, 13] on span "COLLECTION: הזמנות ספא אונליין ומתנות (Category)" at bounding box center [209, 12] width 73 height 12
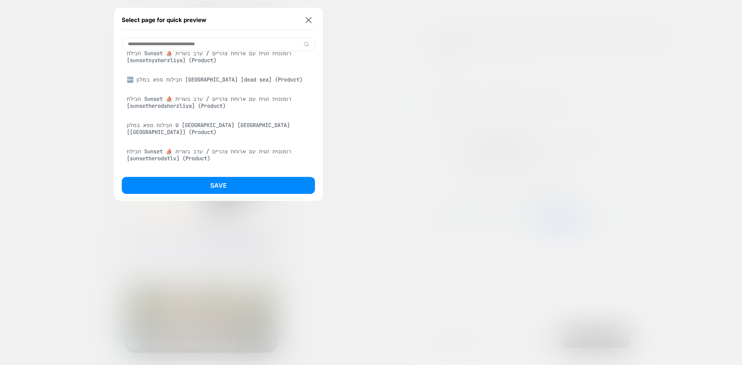
scroll to position [596, 0]
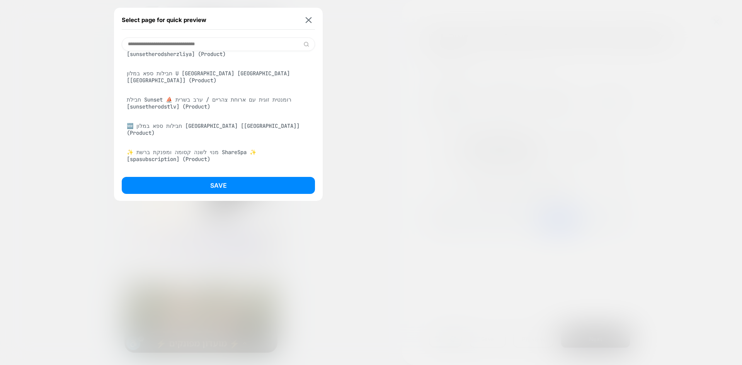
click at [179, 49] on input at bounding box center [218, 44] width 193 height 14
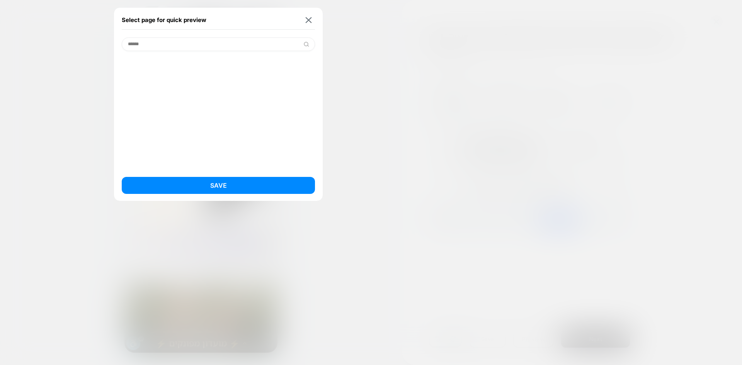
scroll to position [0, 0]
paste input "**********"
drag, startPoint x: 149, startPoint y: 46, endPoint x: 80, endPoint y: 49, distance: 68.5
click at [143, 18] on div "**********" at bounding box center [200, 12] width 115 height 12
paste input "********"
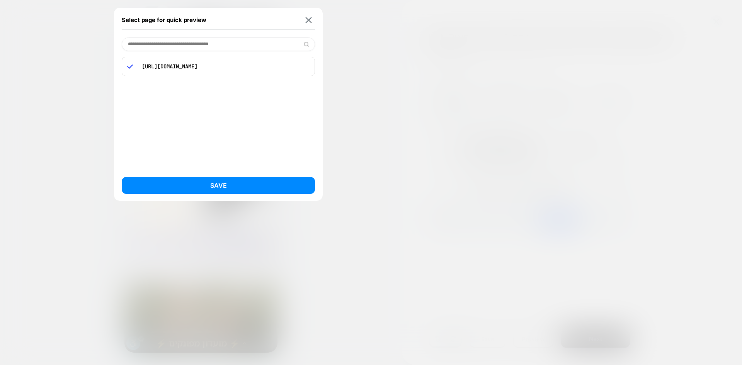
type input "**********"
click at [171, 70] on div "https://www.sharespa.co.il/collections/spa" at bounding box center [218, 66] width 193 height 19
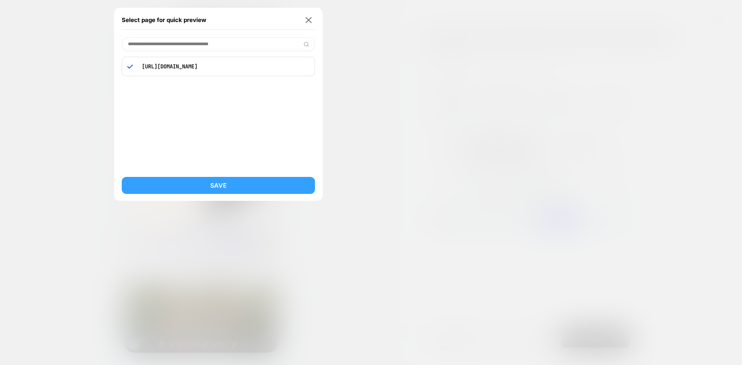
click at [230, 186] on button "Save" at bounding box center [218, 185] width 193 height 17
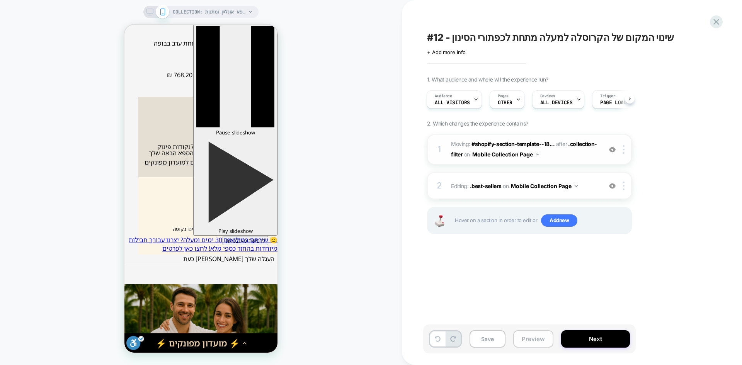
click at [533, 339] on button "Preview" at bounding box center [533, 338] width 40 height 17
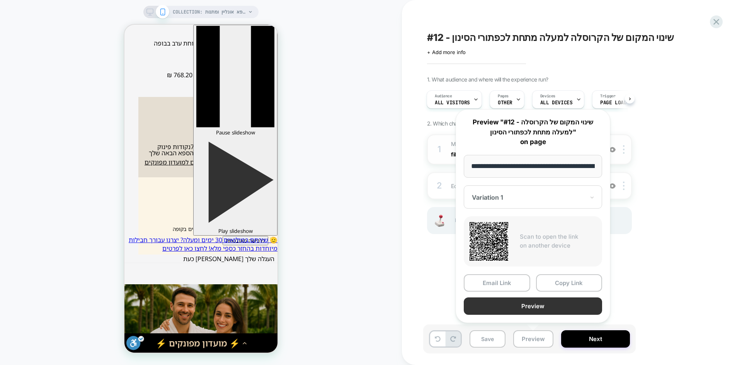
click at [554, 307] on button "Preview" at bounding box center [533, 306] width 138 height 17
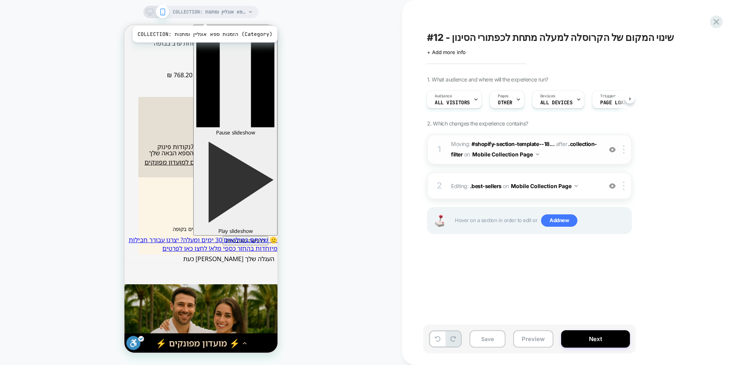
click at [201, 15] on span "COLLECTION: הזמנות ספא אונליין ומתנות (Category)" at bounding box center [209, 12] width 73 height 12
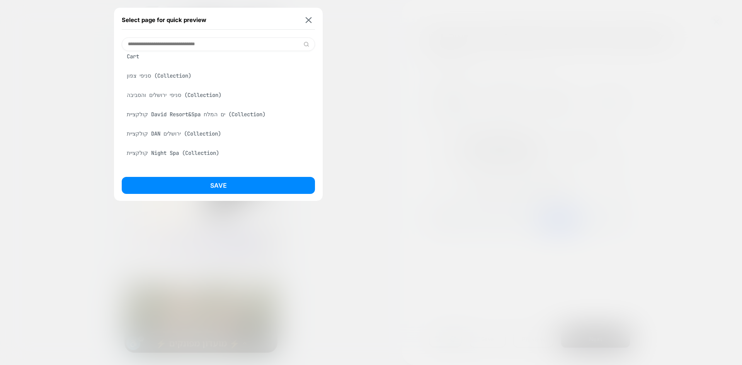
scroll to position [77, 0]
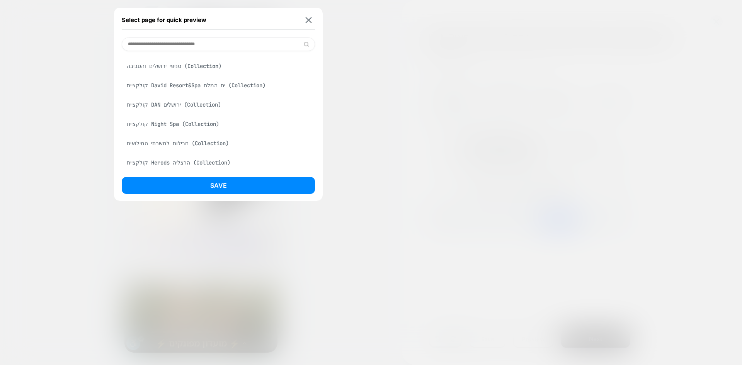
click at [193, 121] on div "קולקציית Night Spa (Collection)" at bounding box center [218, 124] width 193 height 15
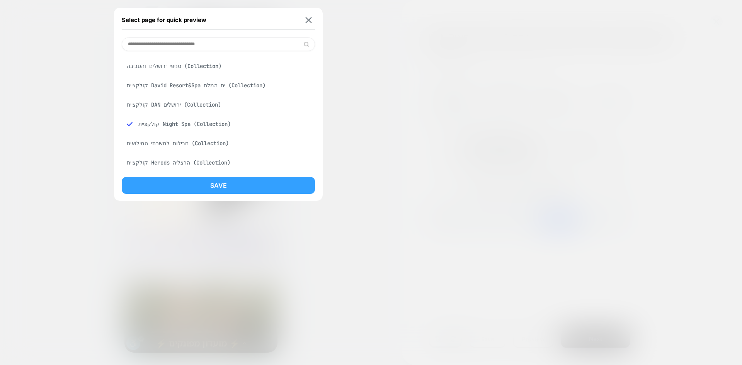
click at [240, 192] on button "Save" at bounding box center [218, 185] width 193 height 17
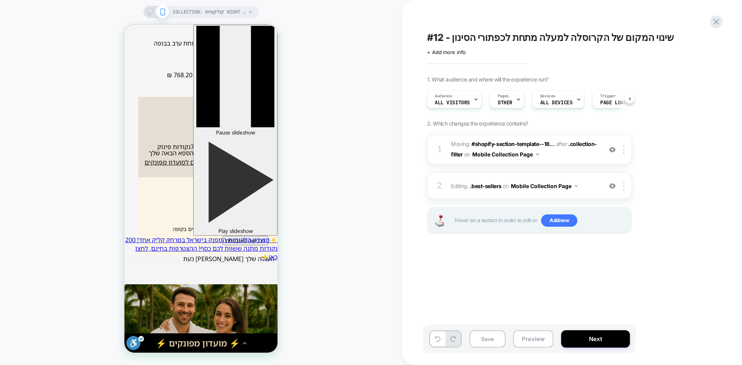
scroll to position [0, 1]
click at [531, 343] on button "Preview" at bounding box center [533, 338] width 40 height 17
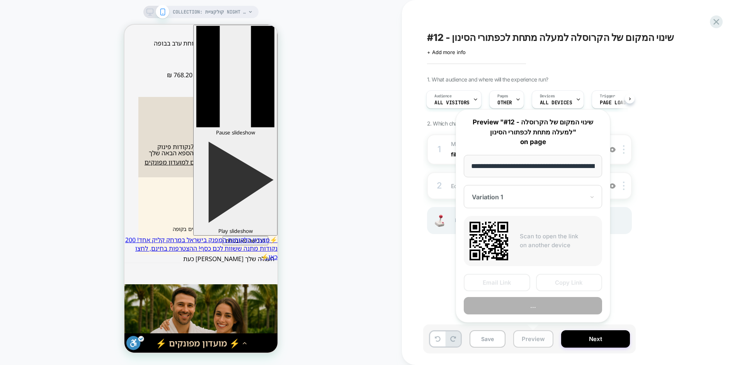
scroll to position [0, 325]
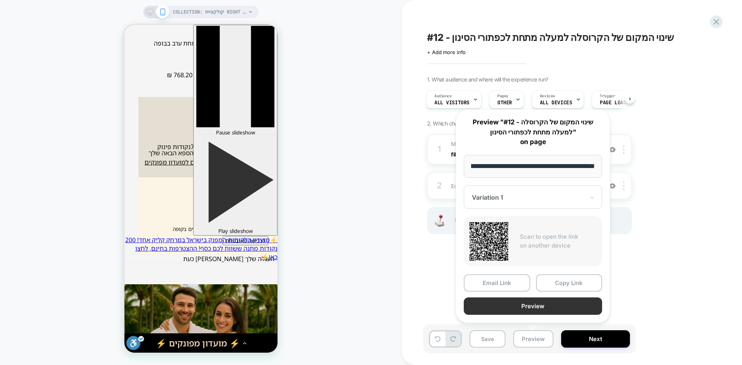
click at [554, 309] on button "Preview" at bounding box center [533, 306] width 138 height 17
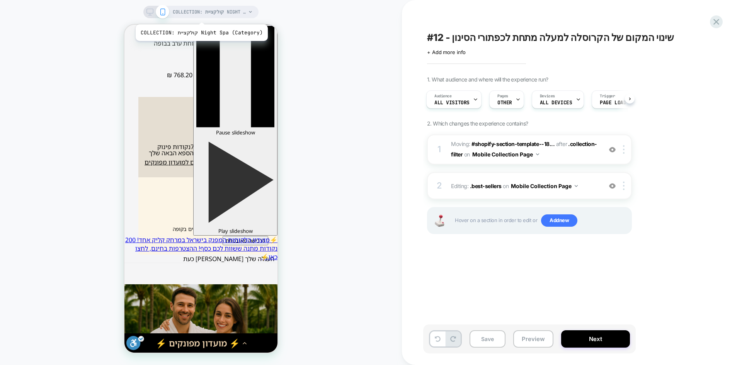
click at [198, 15] on span "COLLECTION: קולקציית Night Spa (Category)" at bounding box center [209, 12] width 73 height 12
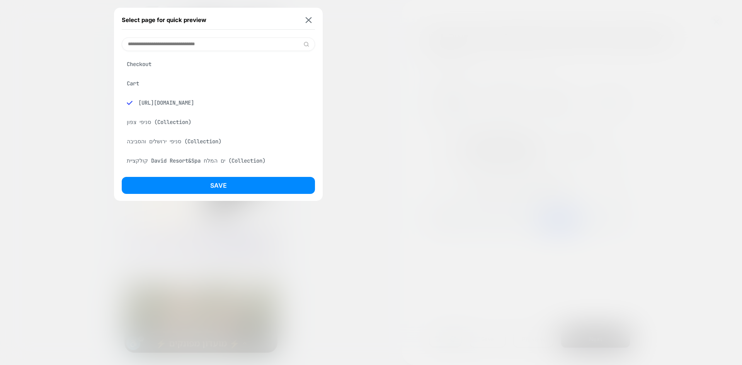
click at [179, 46] on input at bounding box center [218, 44] width 193 height 14
paste input "**********"
type input "**********"
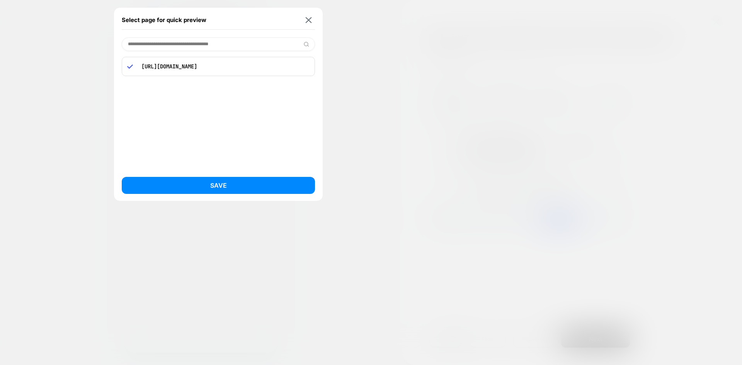
select select "**********"
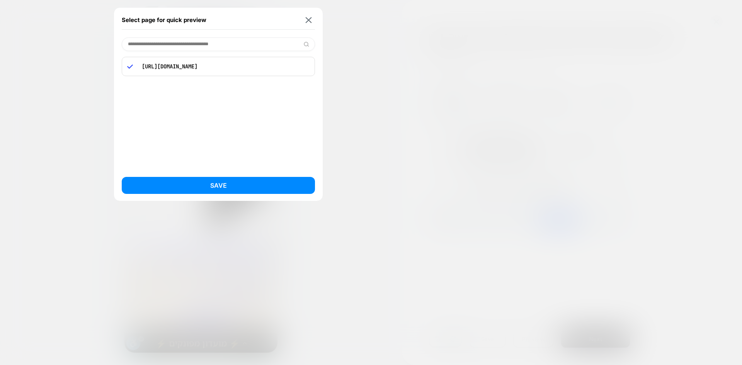
scroll to position [0, 0]
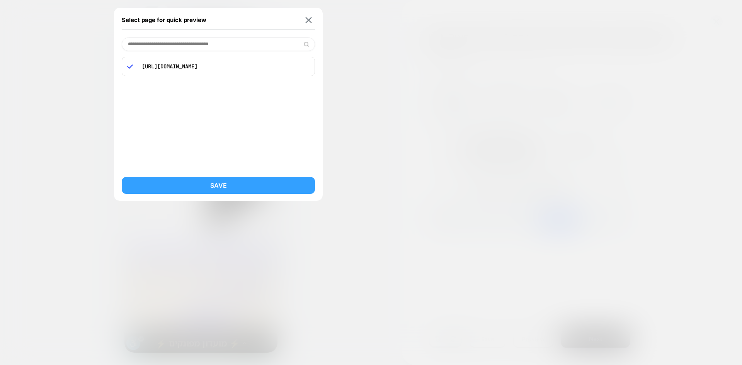
type input "**********"
click at [237, 187] on button "Save" at bounding box center [218, 185] width 193 height 17
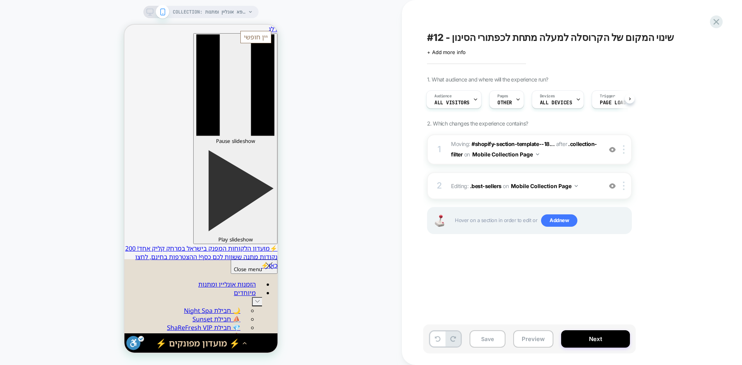
scroll to position [0, 1]
click at [456, 103] on span "All Visitors" at bounding box center [451, 102] width 35 height 5
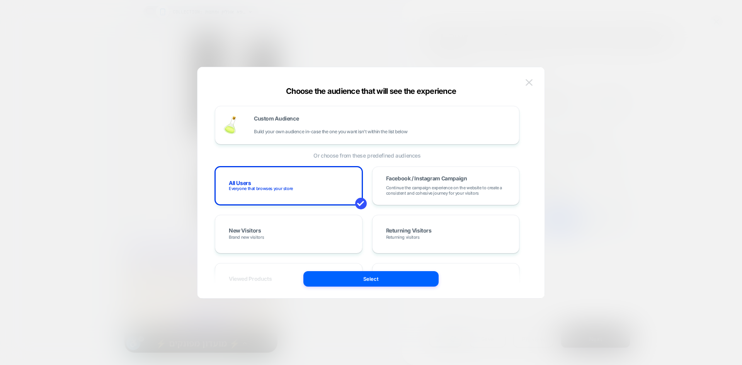
click at [531, 84] on img at bounding box center [529, 82] width 7 height 7
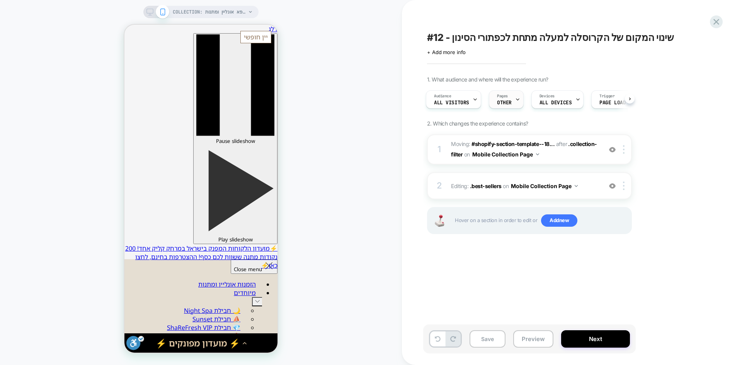
click at [509, 100] on div "Pages OTHER" at bounding box center [504, 99] width 30 height 17
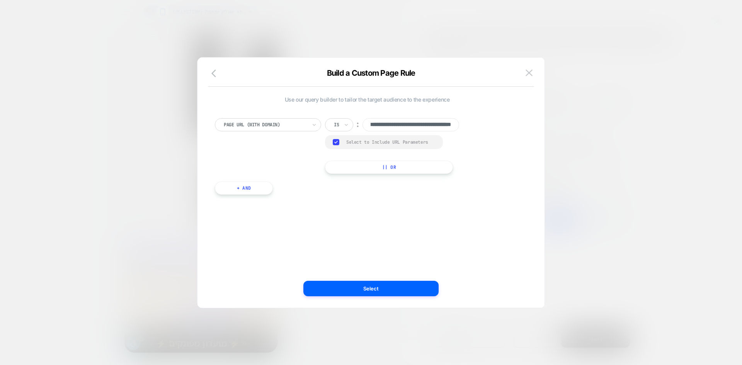
scroll to position [0, 0]
click at [336, 126] on input "text" at bounding box center [335, 124] width 3 height 7
click at [501, 130] on div "**********" at bounding box center [367, 146] width 305 height 56
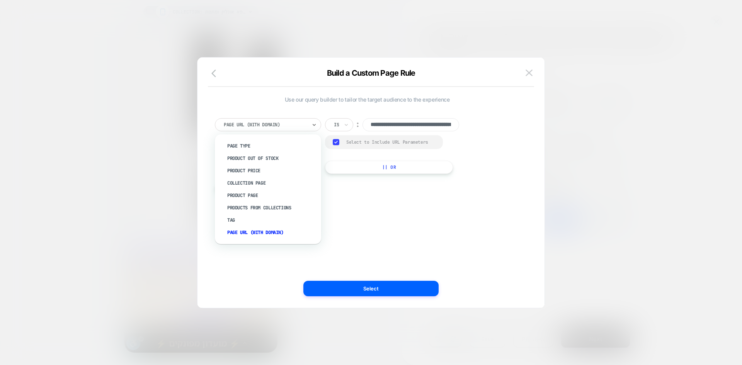
click at [263, 129] on div "Page Url (WITH DOMAIN)" at bounding box center [265, 125] width 85 height 9
click at [264, 183] on div "Collection Page" at bounding box center [272, 183] width 99 height 12
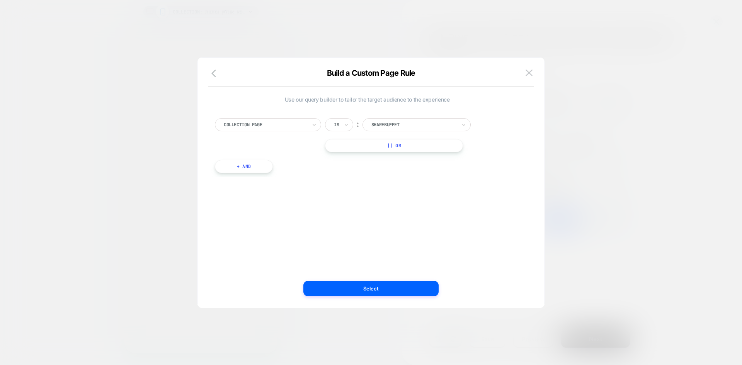
select select "******"
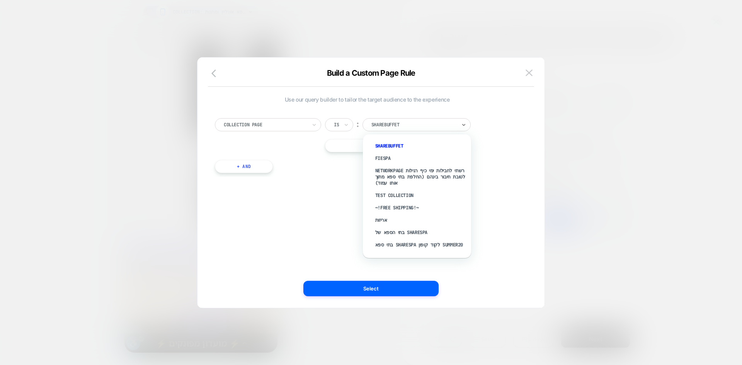
click at [419, 128] on div at bounding box center [413, 124] width 85 height 7
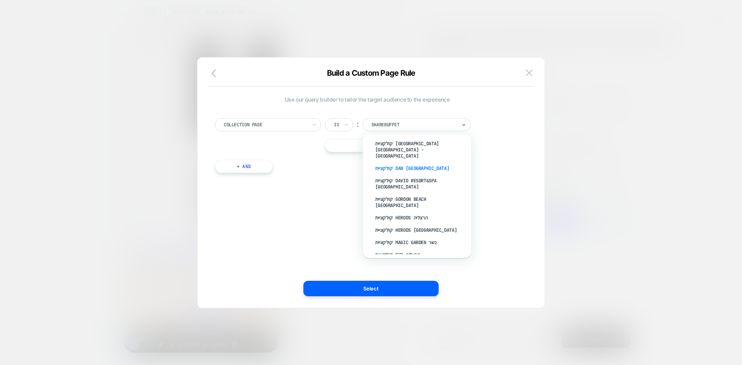
scroll to position [580, 0]
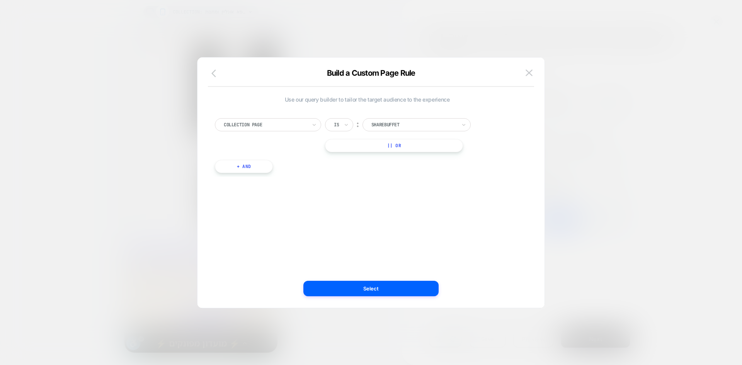
click at [216, 76] on icon "button" at bounding box center [215, 73] width 9 height 9
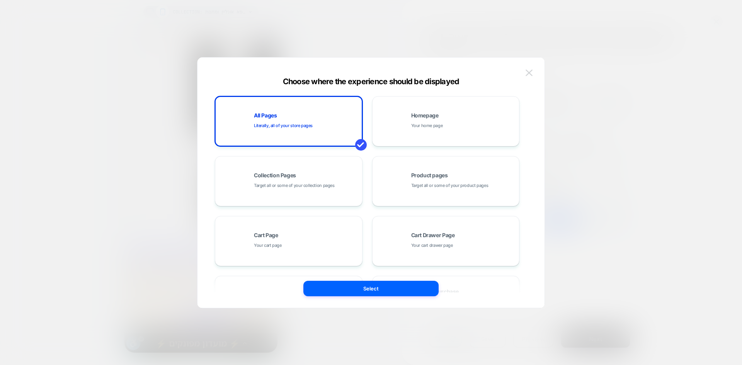
click at [530, 72] on img at bounding box center [529, 73] width 7 height 7
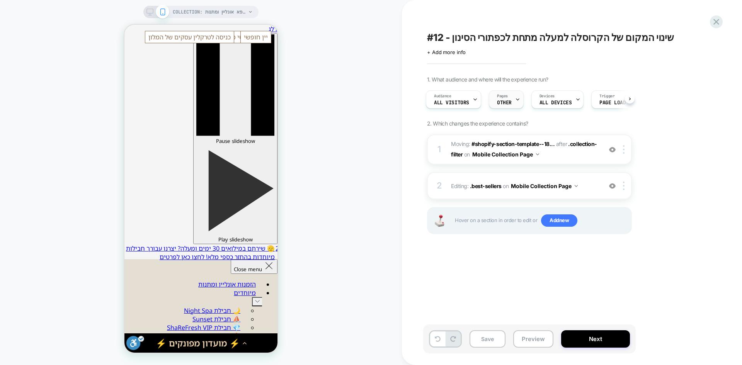
click at [511, 103] on div "Pages OTHER" at bounding box center [504, 99] width 30 height 17
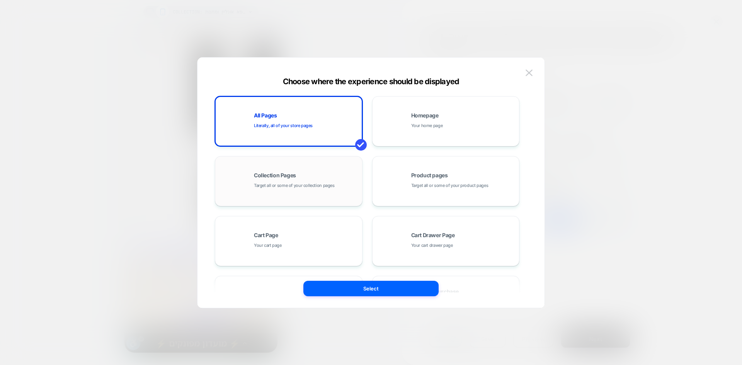
click at [307, 196] on div "Collection Pages Target all or some of your collection pages" at bounding box center [288, 181] width 139 height 43
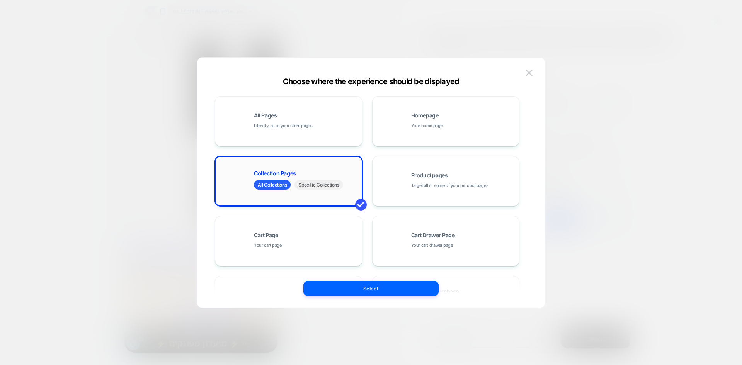
click at [305, 186] on span "Specific Collections" at bounding box center [319, 185] width 48 height 10
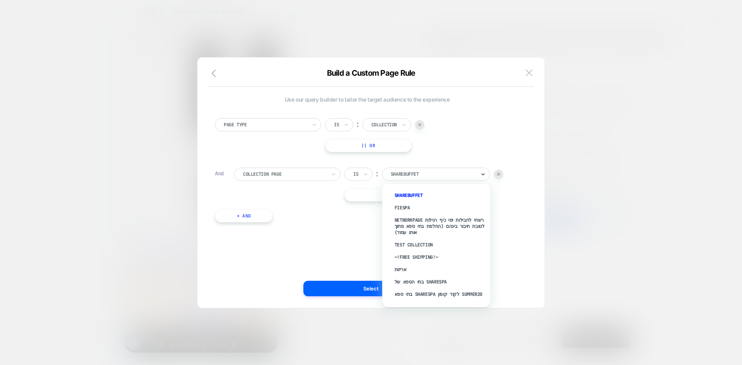
click at [480, 177] on icon at bounding box center [482, 174] width 5 height 8
type input "***"
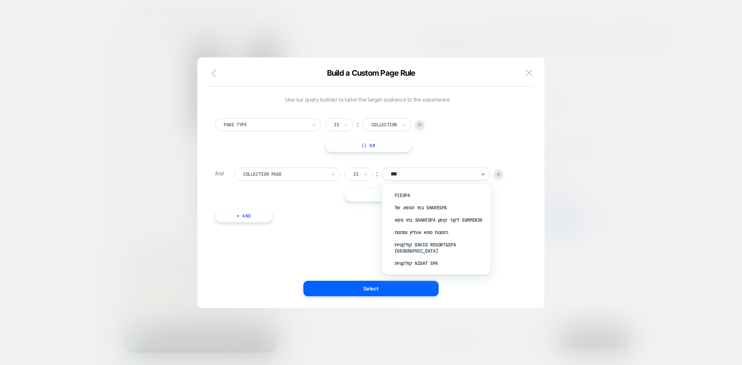
click at [212, 75] on icon "button" at bounding box center [215, 73] width 9 height 9
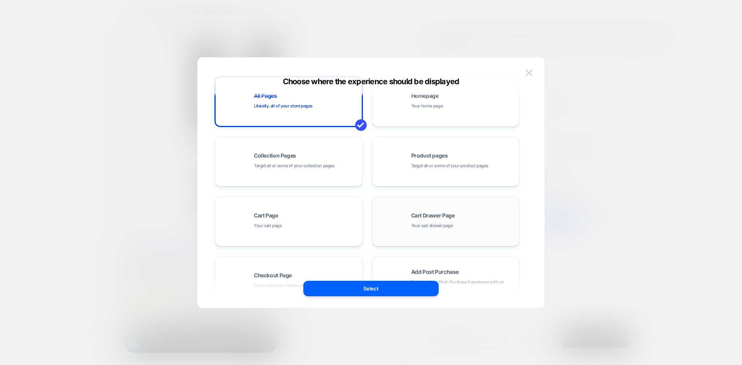
scroll to position [1, 0]
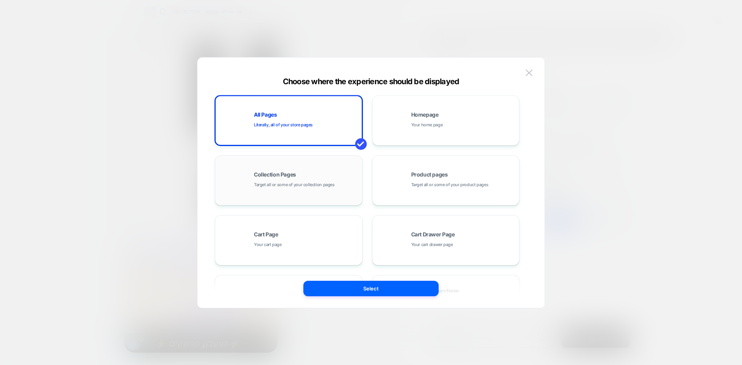
click at [276, 193] on div "Collection Pages Target all or some of your collection pages" at bounding box center [288, 180] width 139 height 43
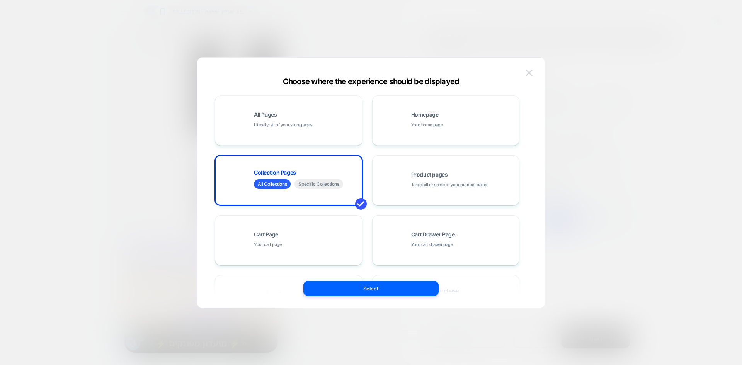
click at [528, 73] on img at bounding box center [529, 73] width 7 height 7
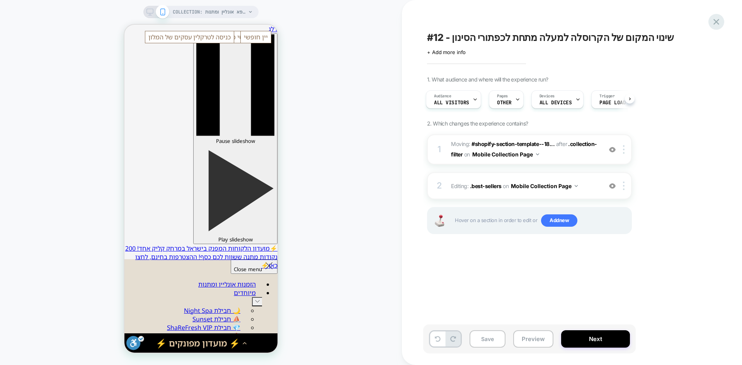
click at [717, 19] on icon at bounding box center [716, 22] width 10 height 10
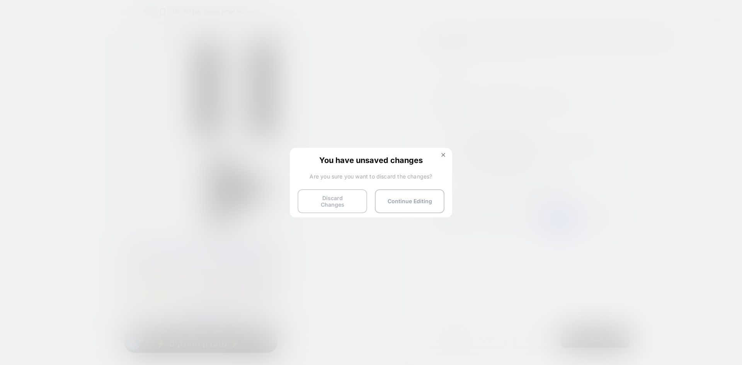
click at [348, 196] on button "Discard Changes" at bounding box center [333, 201] width 70 height 24
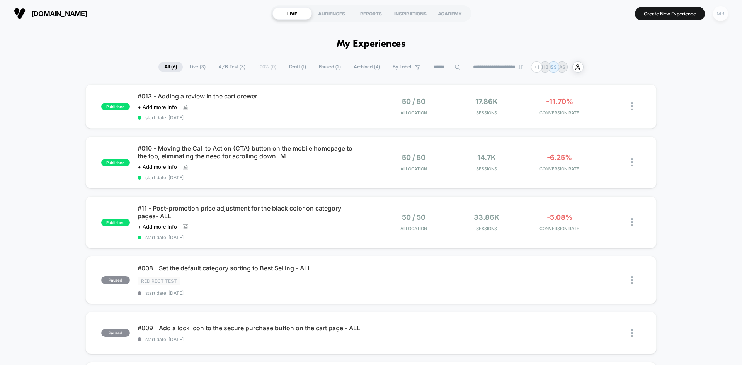
click at [718, 16] on div "MB" at bounding box center [720, 13] width 15 height 15
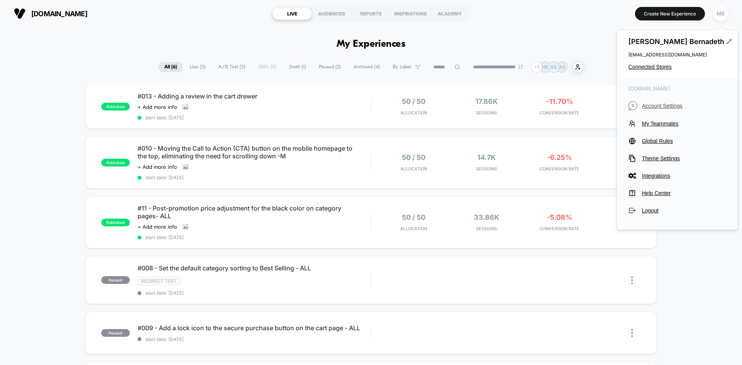
click at [662, 106] on span "Account Settings" at bounding box center [684, 106] width 84 height 6
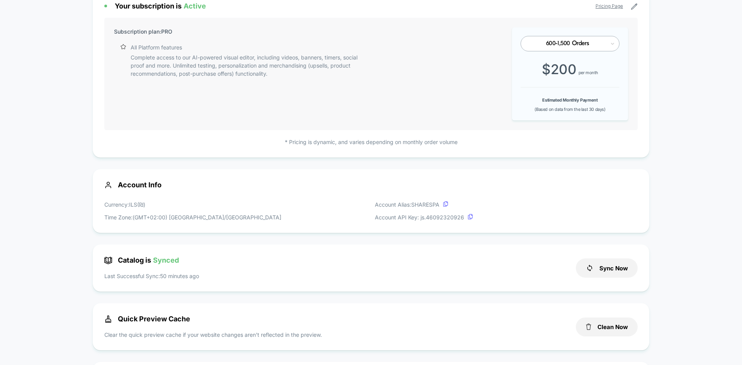
scroll to position [77, 0]
click at [597, 267] on button "Sync Now" at bounding box center [607, 267] width 62 height 19
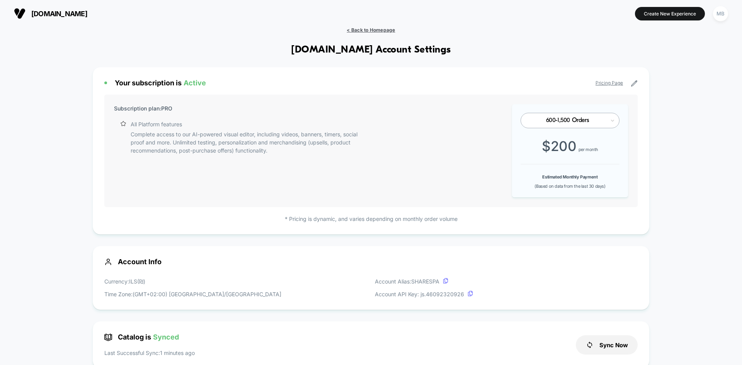
click at [377, 29] on span "< Back to Homepage" at bounding box center [371, 30] width 48 height 6
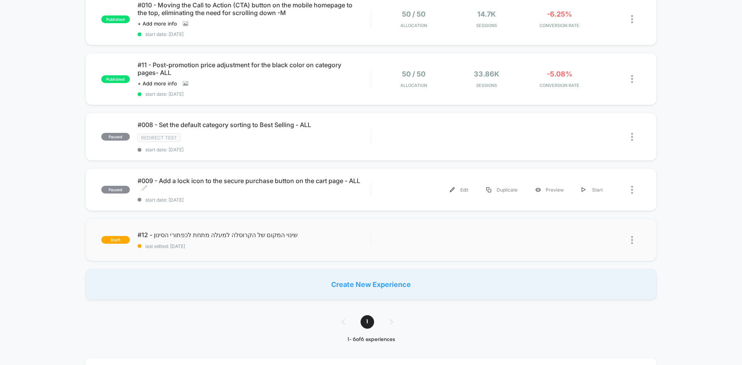
scroll to position [155, 0]
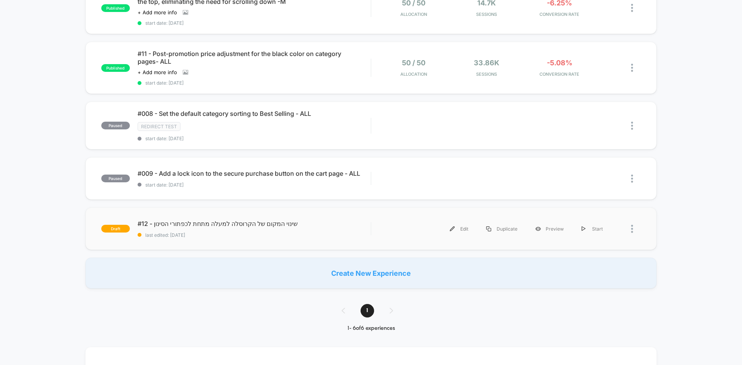
click at [230, 238] on div "draft #12 - שינוי המקום של הקרוסלה למעלה מתחת לכפתורי הסינון last edited: 8/21/…" at bounding box center [370, 229] width 571 height 43
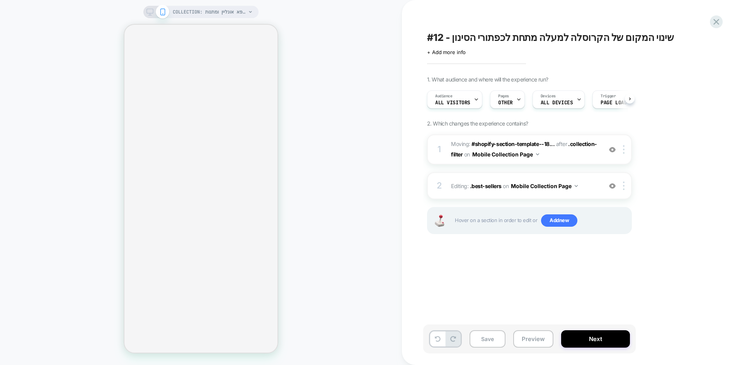
scroll to position [0, 0]
click at [532, 342] on button "Preview" at bounding box center [533, 338] width 40 height 17
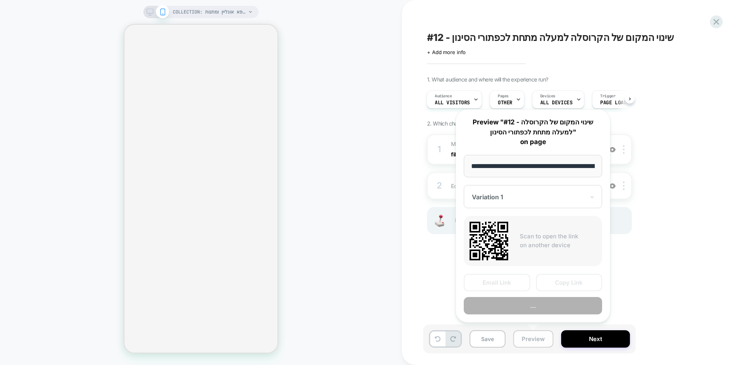
scroll to position [0, 69]
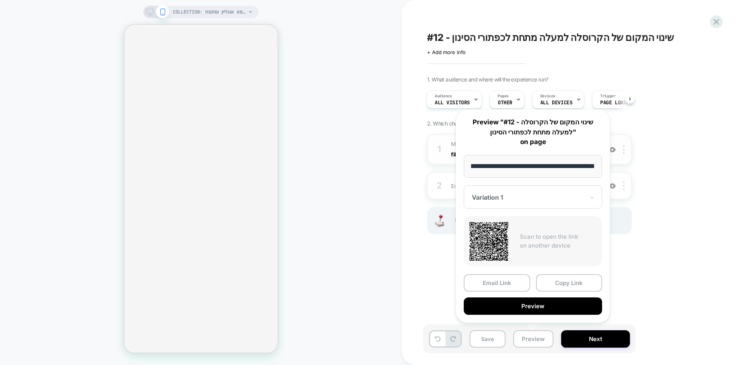
click at [674, 169] on div "1. What audience and where will the experience run? Audience All Visitors Pages…" at bounding box center [568, 164] width 282 height 177
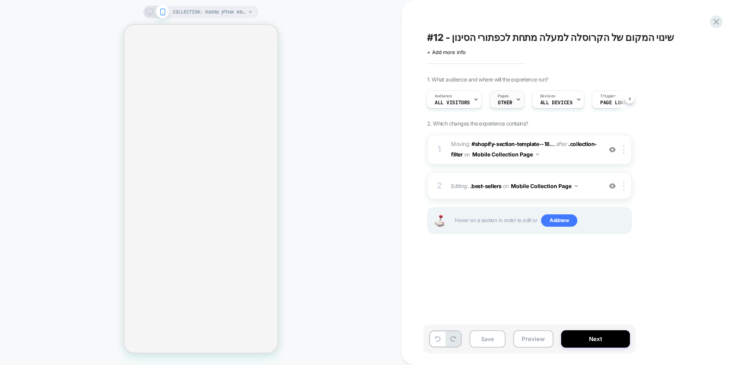
click at [498, 97] on span "Pages" at bounding box center [503, 96] width 11 height 5
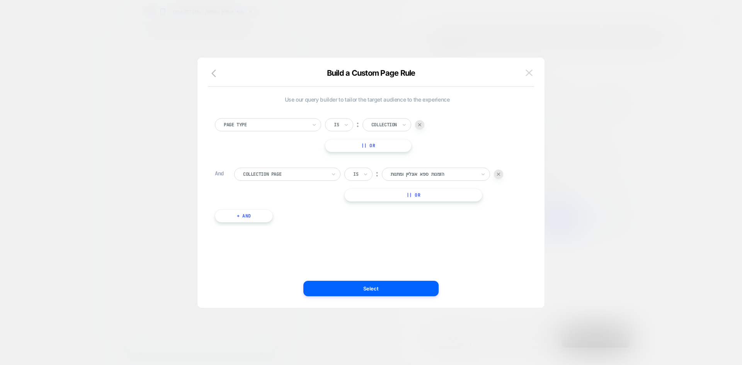
click at [531, 74] on img at bounding box center [529, 73] width 7 height 7
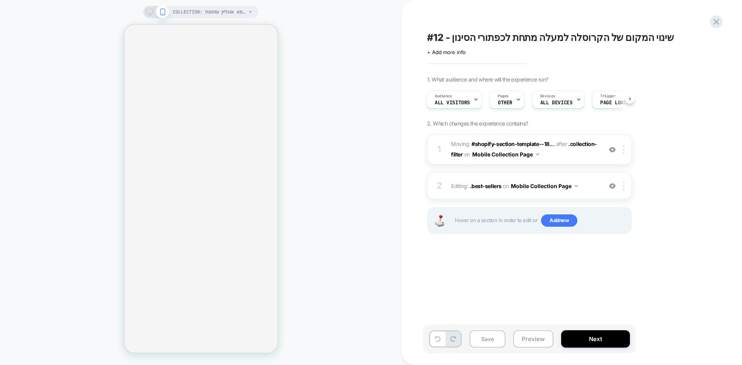
select select "******"
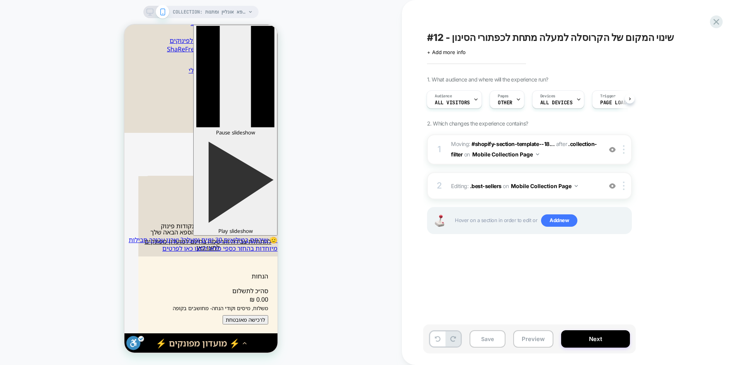
scroll to position [0, 0]
click at [532, 344] on button "Preview" at bounding box center [533, 338] width 40 height 17
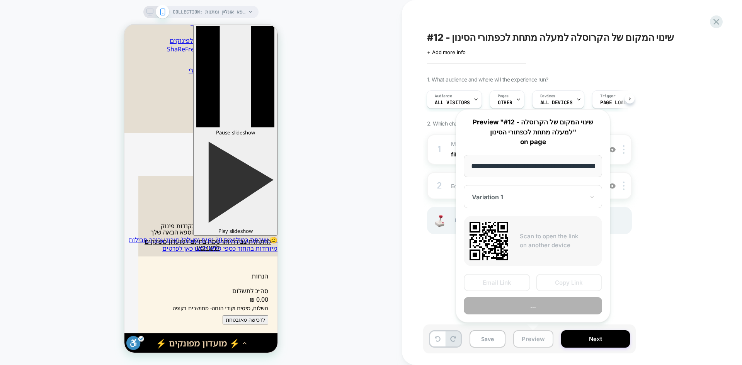
scroll to position [0, 69]
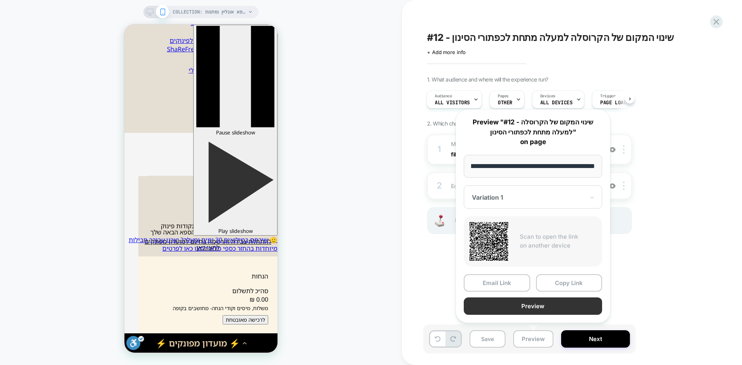
click at [556, 308] on button "Preview" at bounding box center [533, 306] width 138 height 17
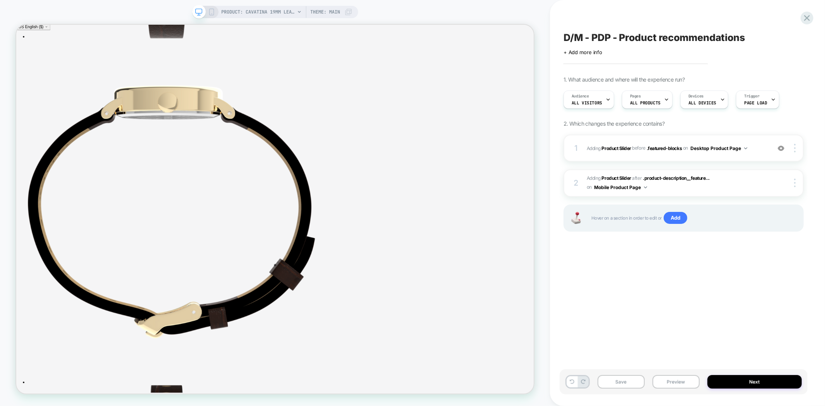
scroll to position [2963, 0]
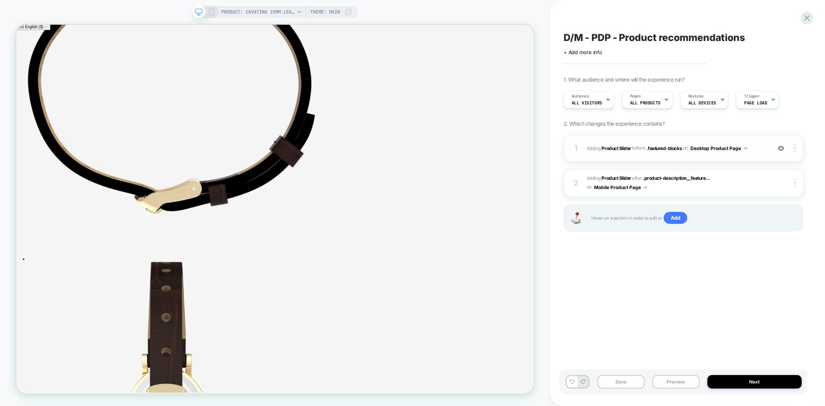
click at [780, 149] on img at bounding box center [780, 148] width 7 height 7
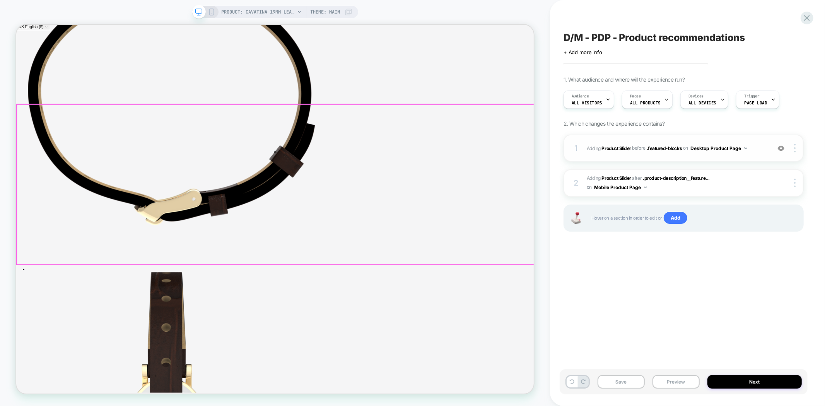
scroll to position [2967, 0]
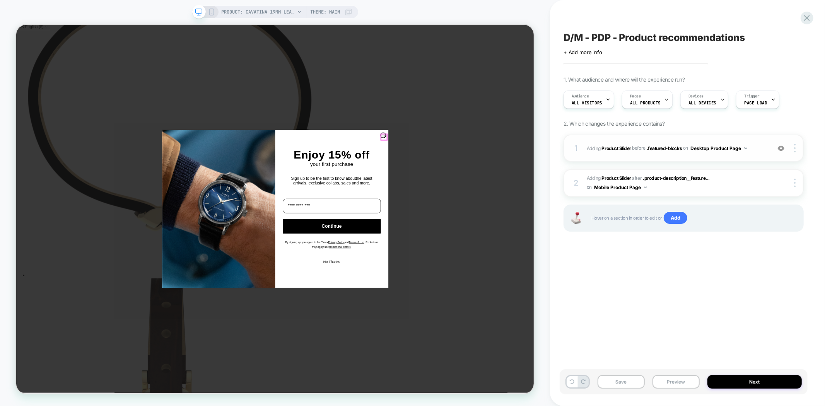
click at [504, 169] on icon "Close dialog" at bounding box center [508, 173] width 8 height 8
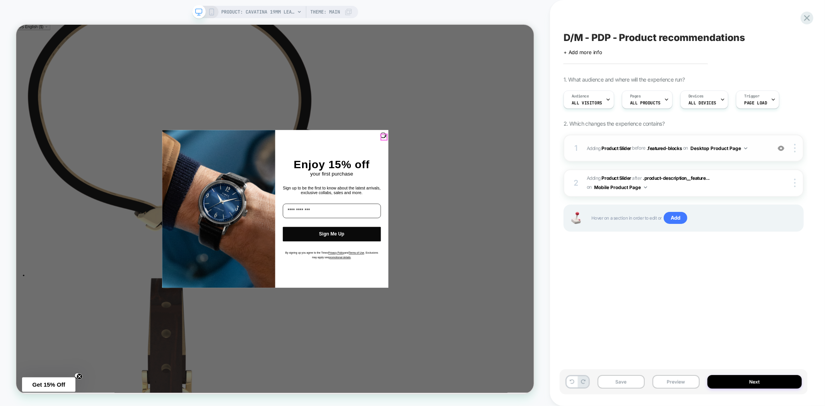
click at [504, 174] on circle "Close dialog" at bounding box center [507, 172] width 7 height 7
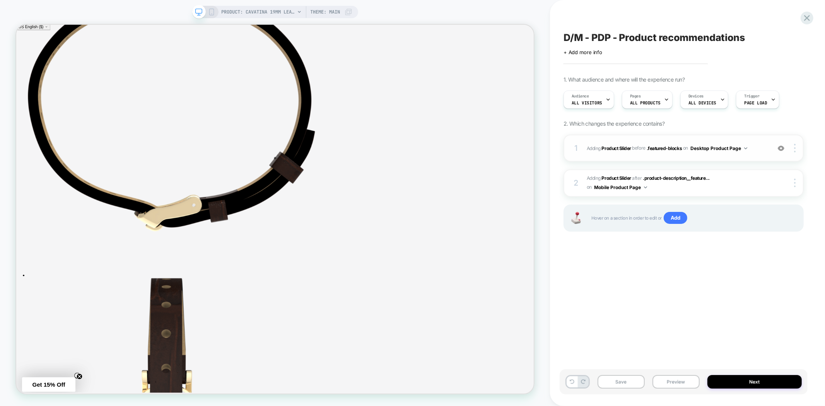
drag, startPoint x: 680, startPoint y: 382, endPoint x: 687, endPoint y: 370, distance: 14.1
click at [680, 382] on button "Preview" at bounding box center [675, 382] width 47 height 14
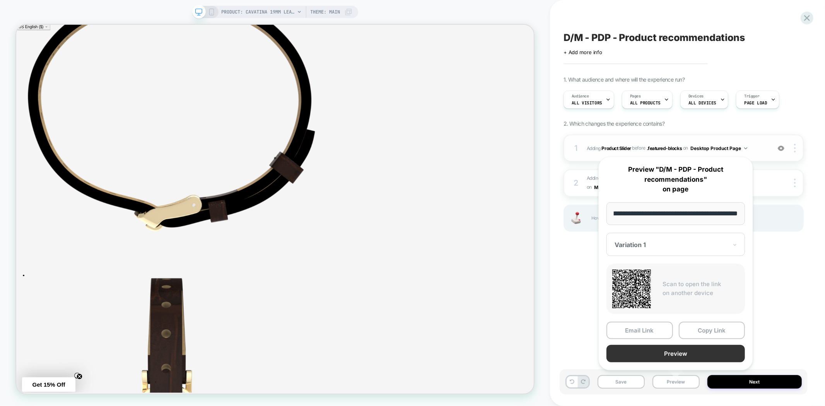
scroll to position [0, 0]
click at [694, 352] on button "Preview" at bounding box center [675, 353] width 138 height 17
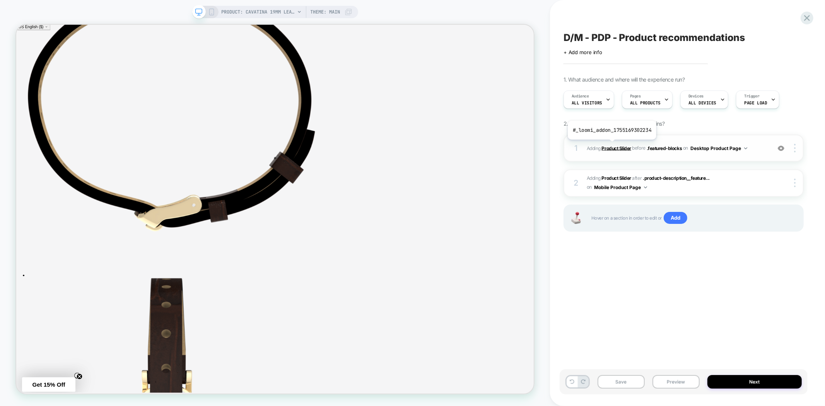
click at [611, 145] on b "Product Slider" at bounding box center [615, 148] width 29 height 6
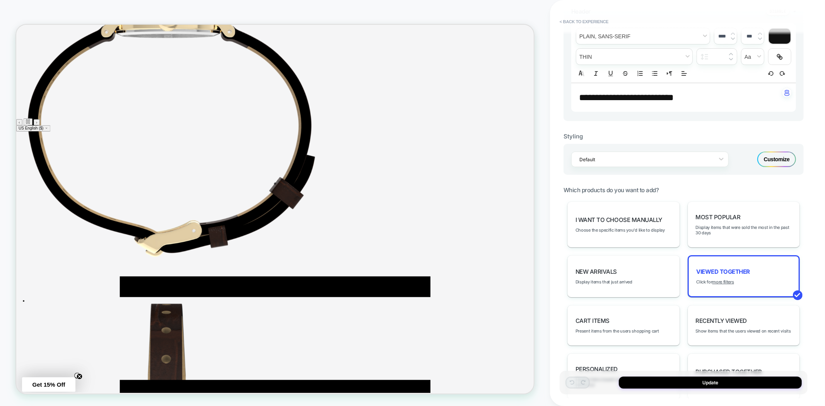
scroll to position [2916, 0]
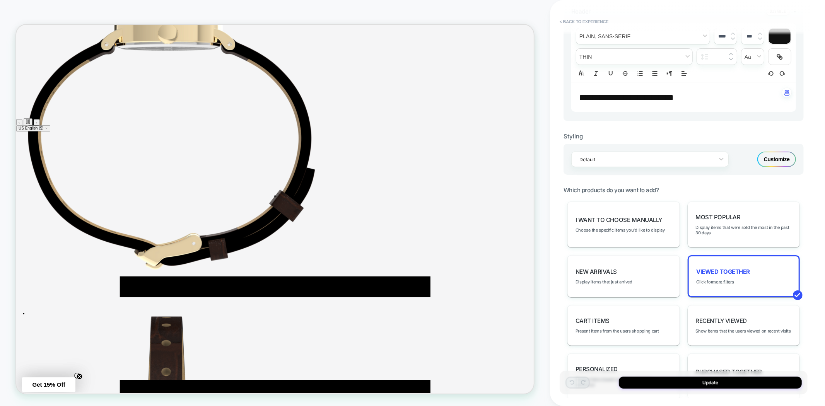
click at [778, 161] on div "Customize" at bounding box center [776, 159] width 39 height 15
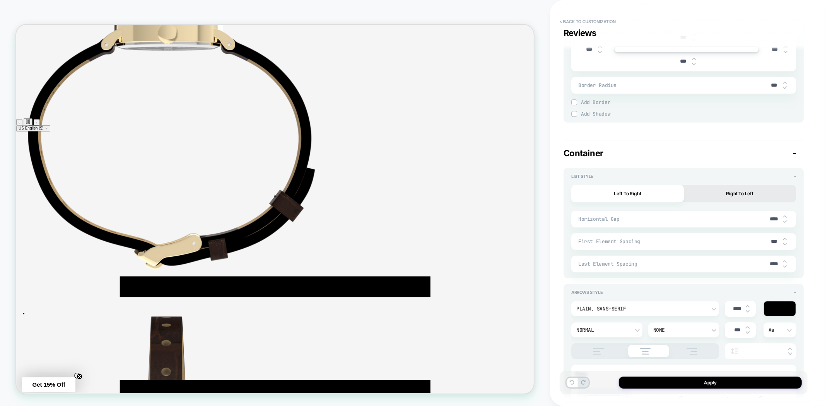
scroll to position [1933, 0]
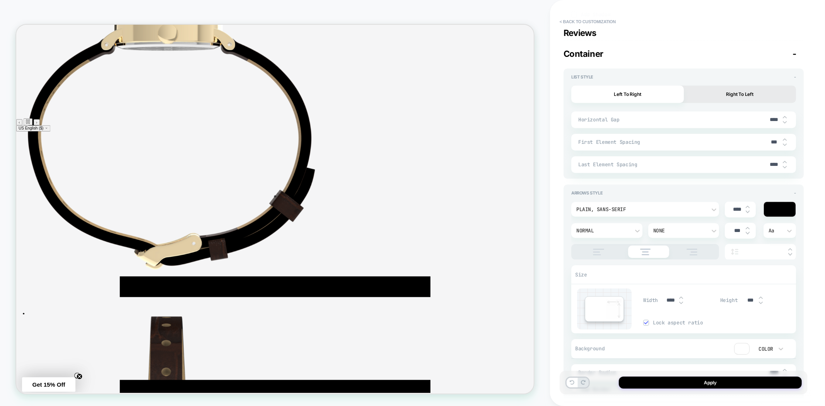
click at [774, 206] on div at bounding box center [779, 209] width 32 height 15
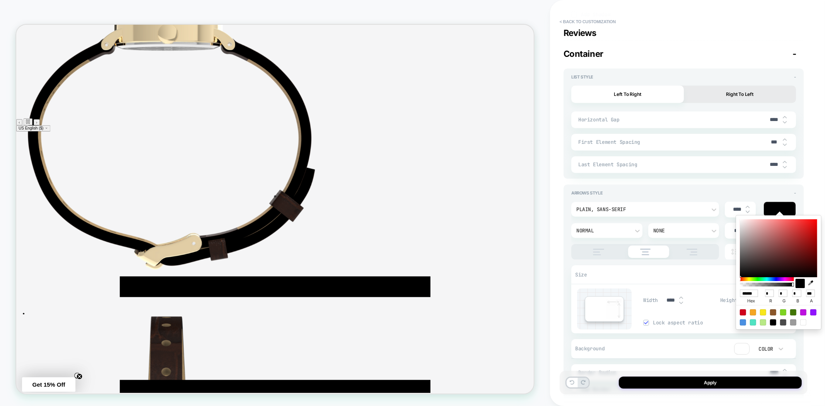
click at [810, 280] on icon "button" at bounding box center [810, 282] width 5 height 5
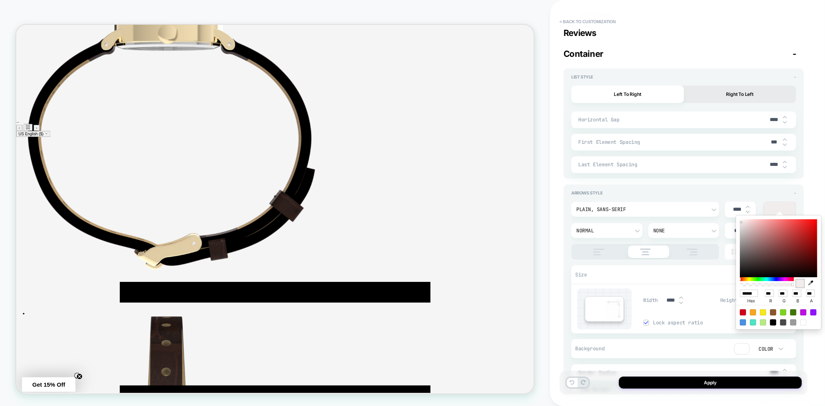
type textarea "*"
type input "******"
type input "***"
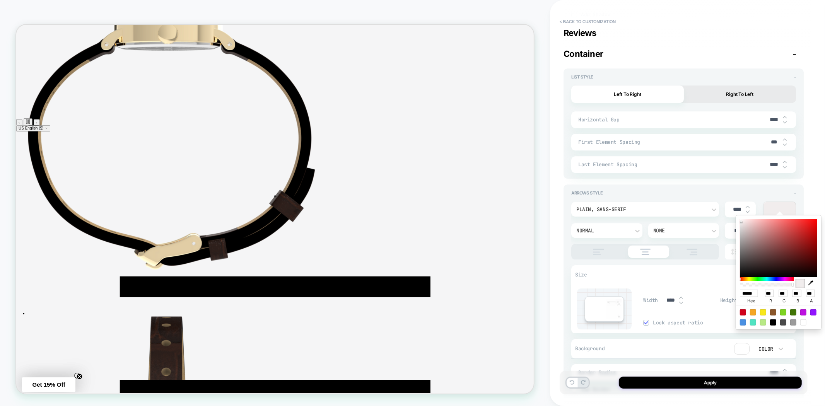
type textarea "*"
click at [743, 296] on input "******" at bounding box center [748, 293] width 18 height 7
click at [578, 24] on button "< Back to customization" at bounding box center [587, 21] width 64 height 12
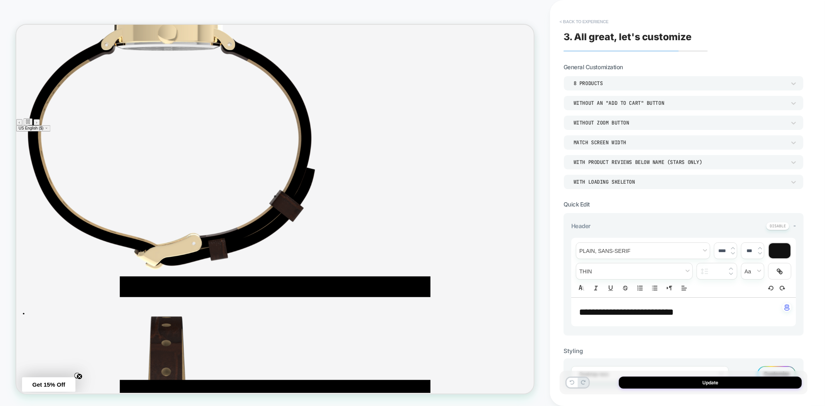
click at [579, 21] on button "< Back to experience" at bounding box center [583, 21] width 56 height 12
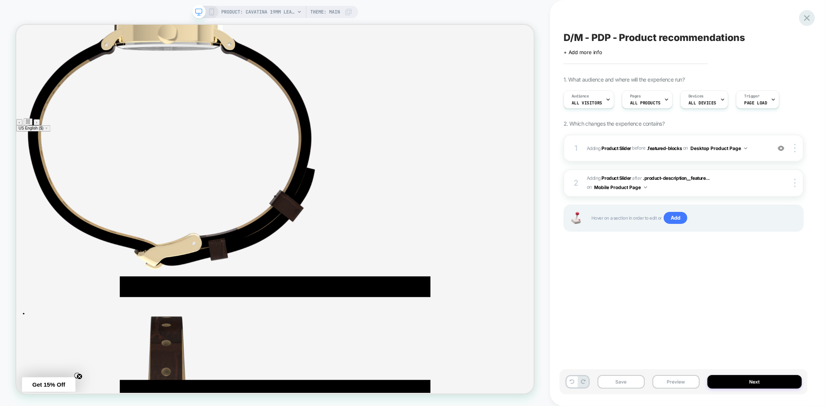
click at [809, 17] on icon at bounding box center [806, 18] width 10 height 10
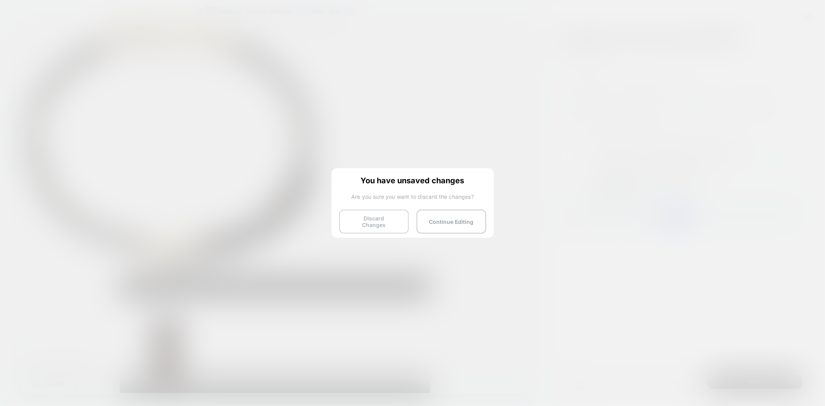
click at [376, 219] on button "Discard Changes" at bounding box center [374, 222] width 70 height 24
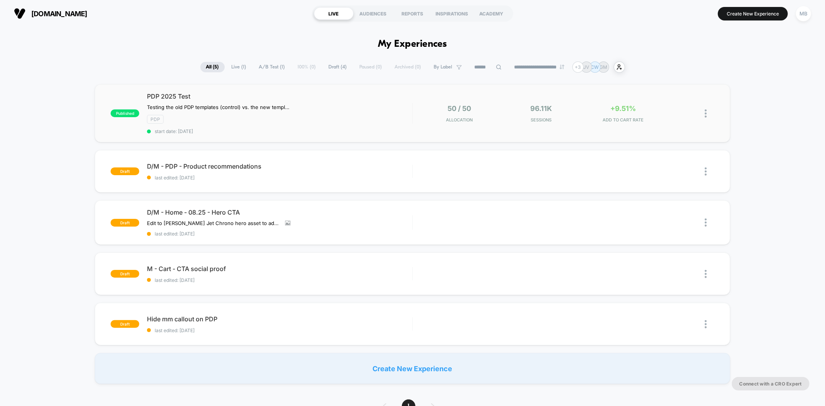
drag, startPoint x: 150, startPoint y: 47, endPoint x: 247, endPoint y: 136, distance: 132.1
click at [225, 168] on span "D/M - PDP - Product recommendations Click to edit experience details" at bounding box center [279, 166] width 265 height 8
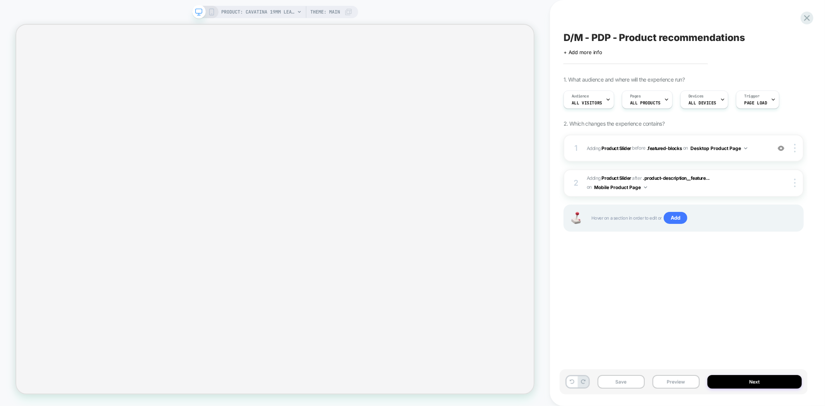
click at [728, 278] on div "D/M - PDP - Product recommendations Click to edit experience details + Add more…" at bounding box center [683, 203] width 248 height 390
click at [669, 216] on span "Add" at bounding box center [675, 218] width 24 height 12
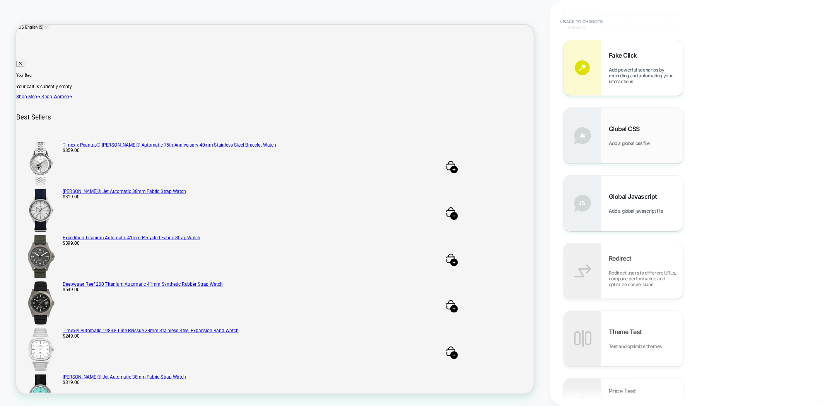
scroll to position [474, 0]
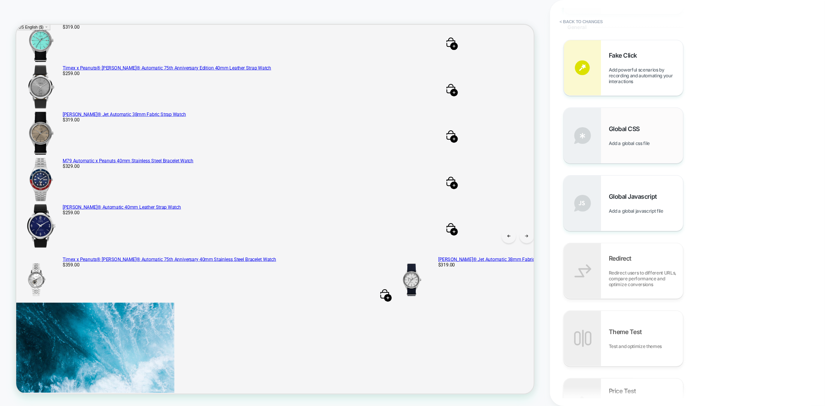
click at [608, 143] on div "Global CSS Add a global css file" at bounding box center [623, 135] width 119 height 55
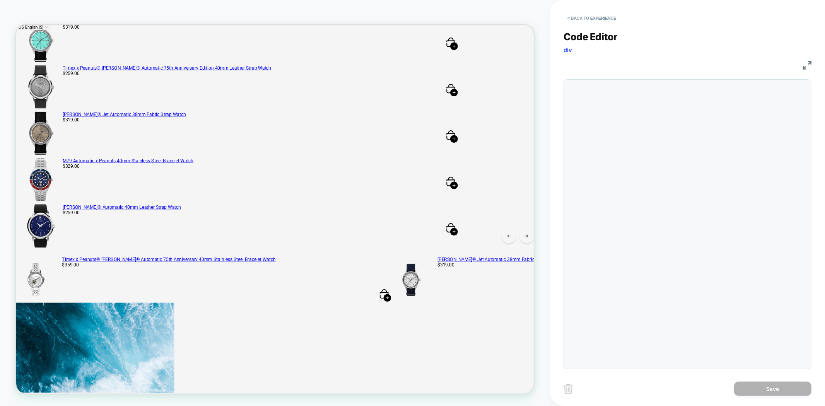
scroll to position [486, 0]
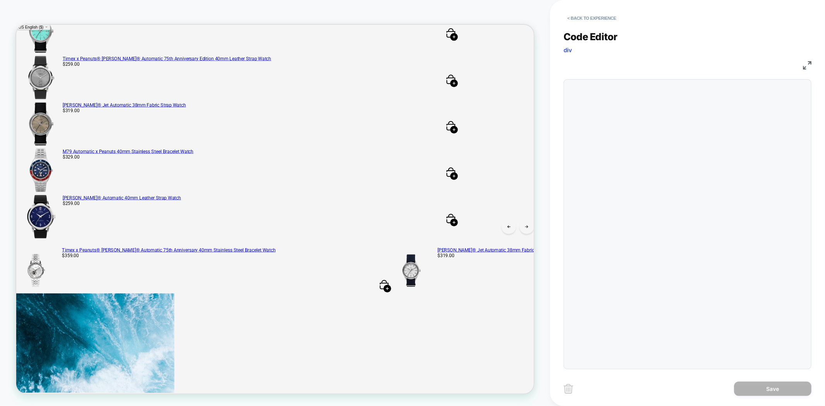
click at [596, 117] on div at bounding box center [687, 224] width 248 height 290
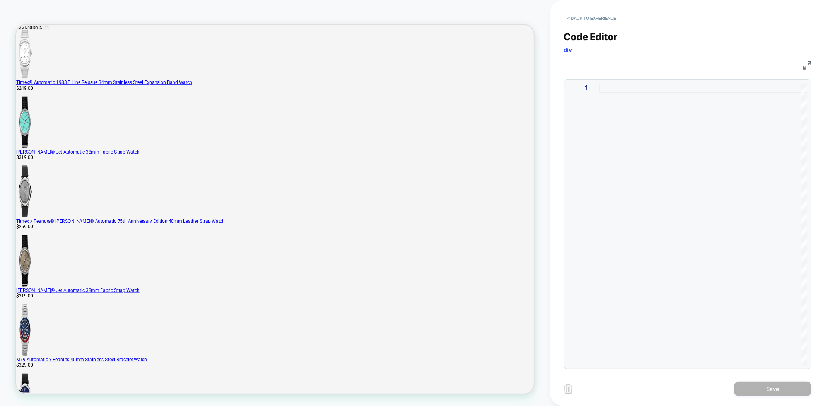
scroll to position [492, 0]
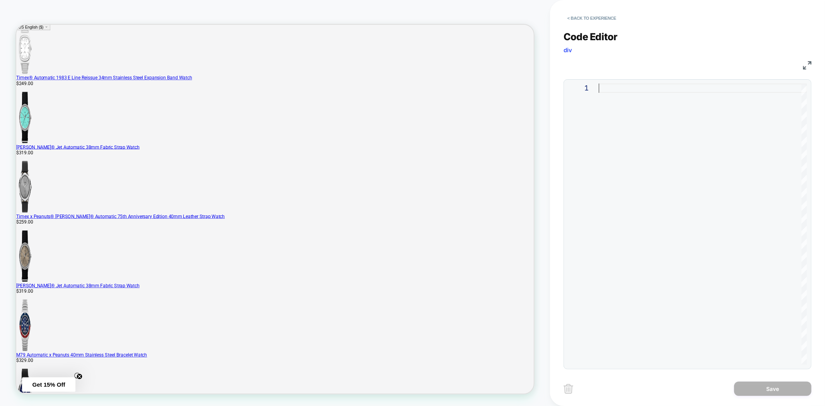
click at [623, 93] on div at bounding box center [702, 223] width 208 height 281
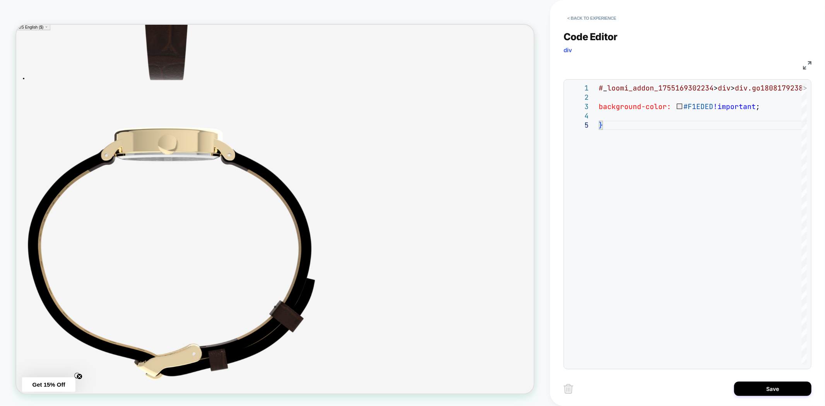
scroll to position [2983, 0]
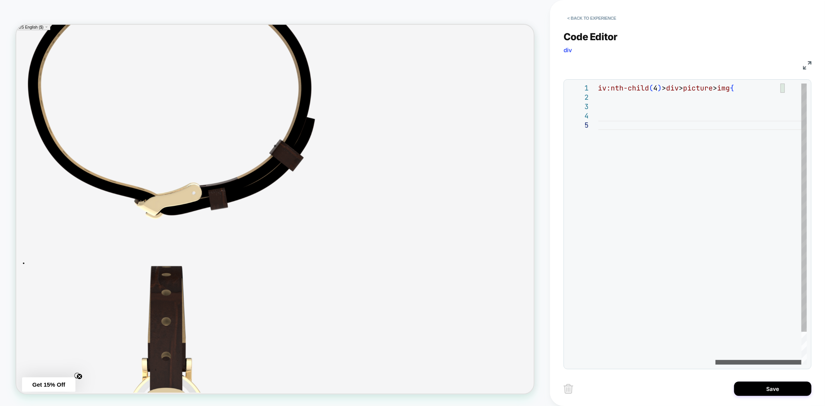
click at [801, 360] on div at bounding box center [758, 362] width 86 height 5
drag, startPoint x: 767, startPoint y: 87, endPoint x: 780, endPoint y: 87, distance: 12.8
click at [780, 87] on div "# _ loomi_addon_1755169302234 > div > div.go1808179238 > div.go997576715 > div:…" at bounding box center [561, 242] width 489 height 318
click at [775, 90] on div "# _ loomi_addon_1755169302234 > div > div.go1808179238 > div.go997576715 > div:…" at bounding box center [561, 242] width 489 height 318
click at [781, 88] on div "# _ loomi_addon_1755169302234 > div > div.go1808179238 > div.go997576715 > div:…" at bounding box center [561, 242] width 489 height 318
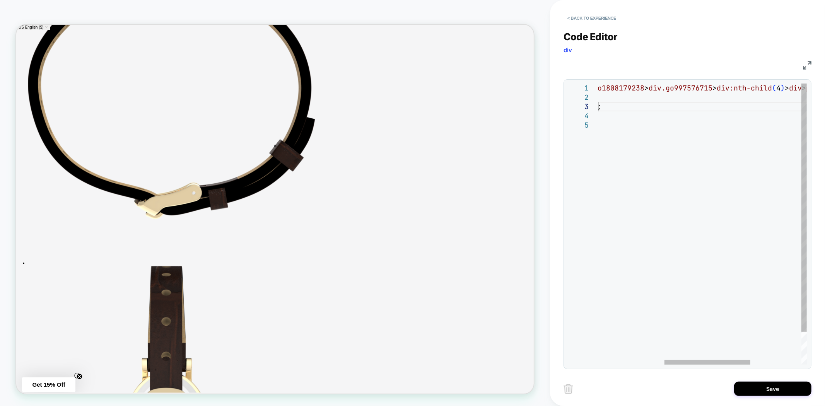
click at [628, 110] on div "# _ loomi_addon_1755169302234 > div > div.go1808179238 > div.go997576715 > div:…" at bounding box center [684, 242] width 489 height 318
click at [809, 63] on img at bounding box center [806, 65] width 9 height 9
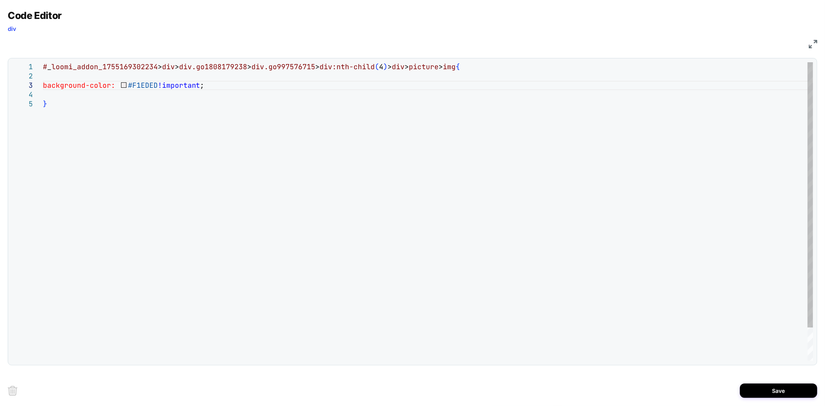
scroll to position [0, 149]
click at [520, 68] on div "# _ loomi_addon_1755169302234 > div > div.go1808179238 > div.go997576715 > div:…" at bounding box center [428, 230] width 770 height 336
drag, startPoint x: 506, startPoint y: 68, endPoint x: 18, endPoint y: 63, distance: 488.2
click at [43, 63] on div "# _ loomi_addon_1755169302234 > div > div.go1808179238 > div.go997576715 > div:…" at bounding box center [428, 230] width 770 height 336
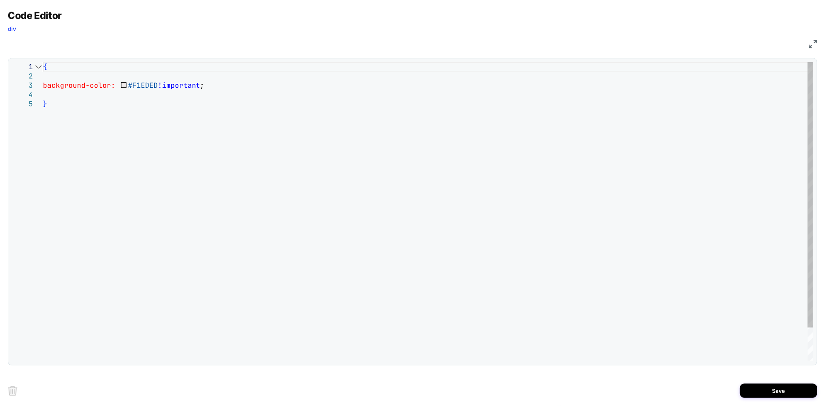
type textarea "**********"
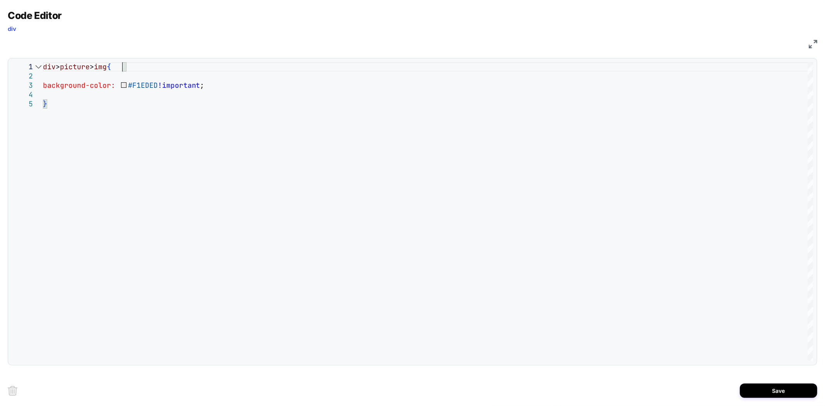
click at [813, 46] on img at bounding box center [812, 44] width 9 height 9
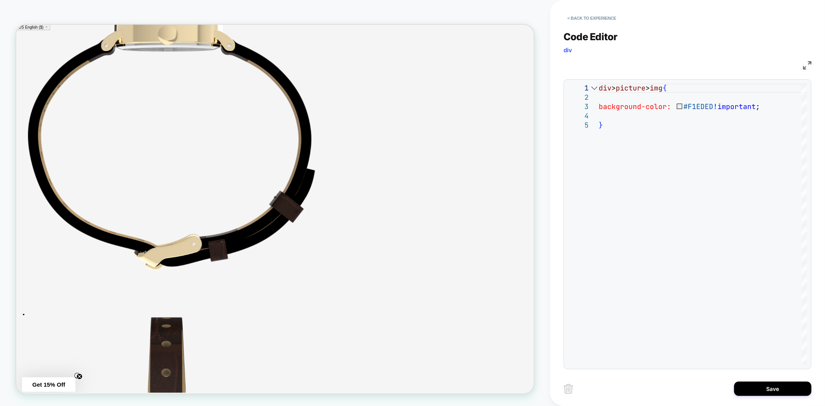
scroll to position [2940, 0]
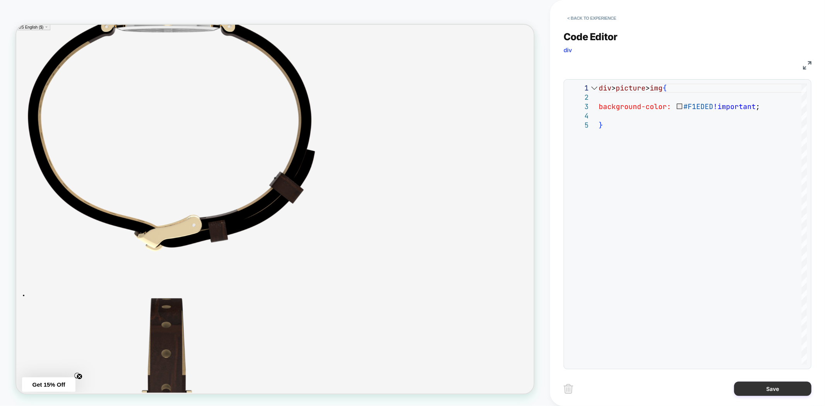
click at [769, 391] on button "Save" at bounding box center [772, 389] width 77 height 14
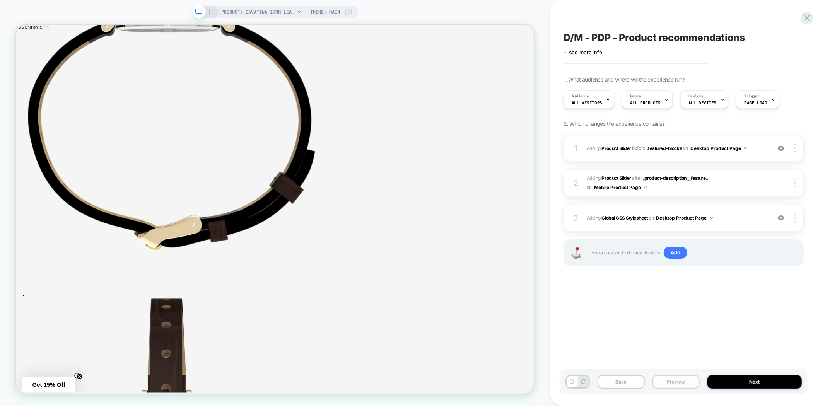
click at [678, 381] on button "Preview" at bounding box center [675, 382] width 47 height 14
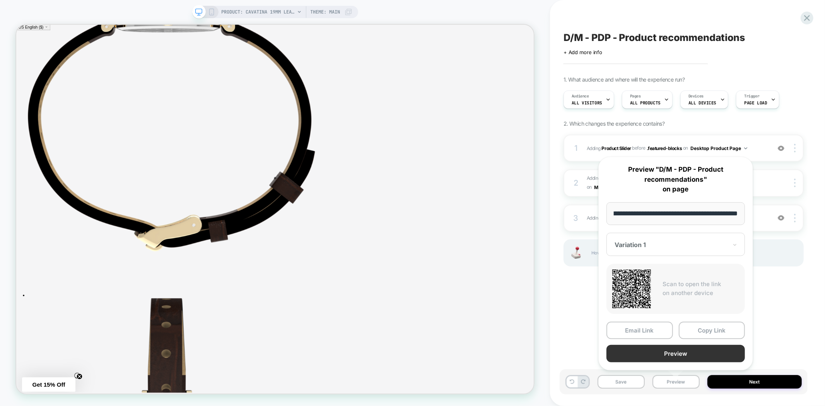
scroll to position [0, 0]
click at [679, 356] on button "Preview" at bounding box center [675, 353] width 138 height 17
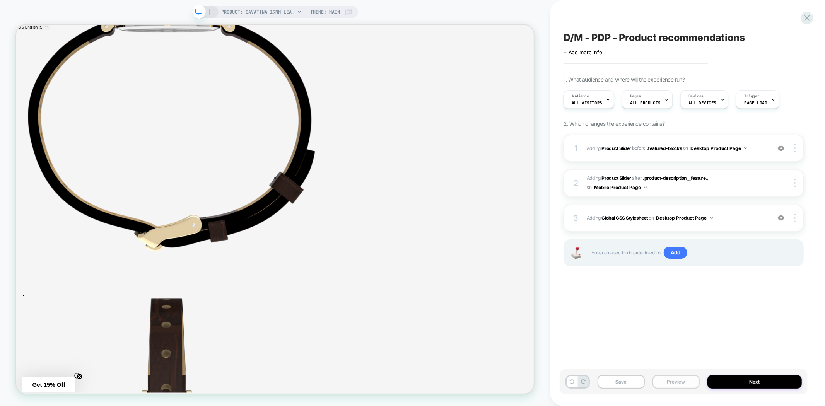
click at [680, 385] on button "Preview" at bounding box center [675, 382] width 47 height 14
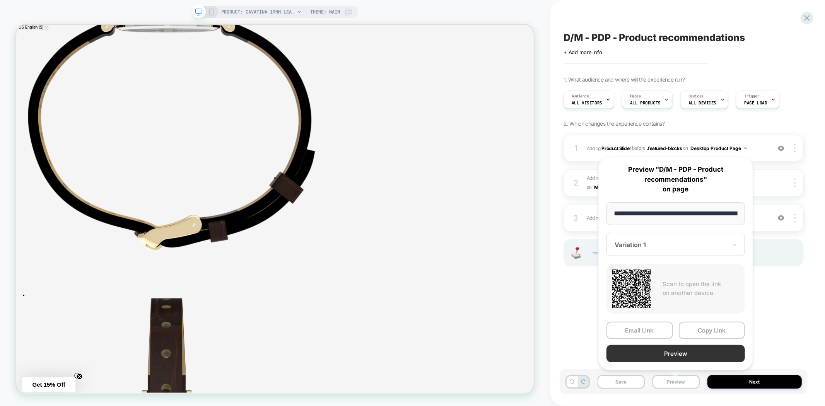
click at [676, 357] on button "Preview" at bounding box center [675, 353] width 138 height 17
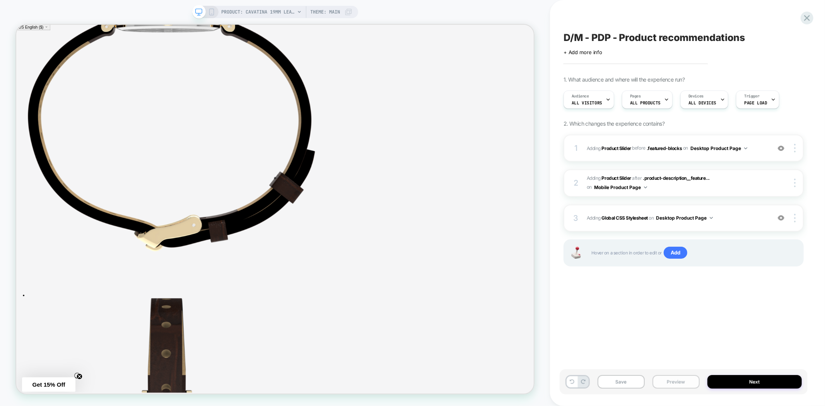
click at [670, 381] on button "Preview" at bounding box center [675, 382] width 47 height 14
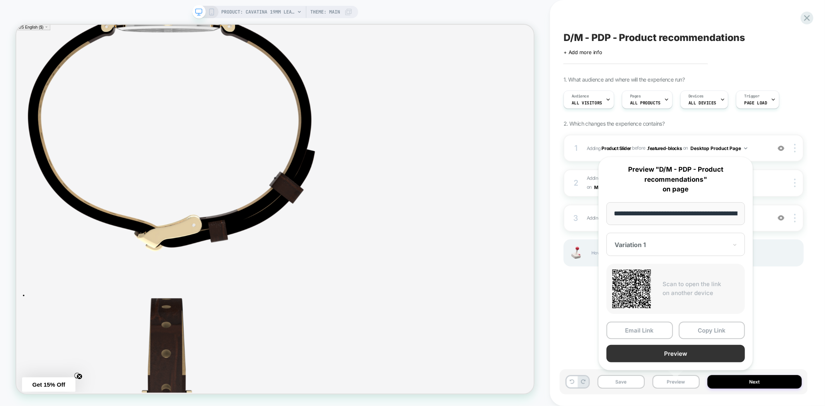
click at [687, 353] on button "Preview" at bounding box center [675, 353] width 138 height 17
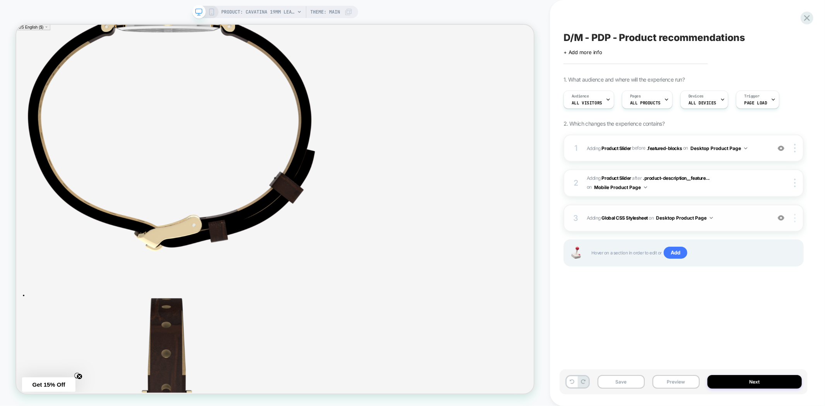
click at [796, 221] on div at bounding box center [795, 218] width 15 height 9
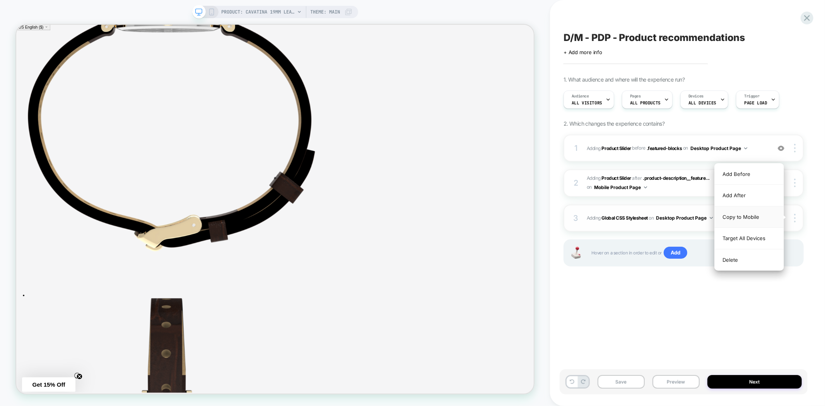
click at [756, 219] on div "Copy to Mobile" at bounding box center [748, 216] width 69 height 21
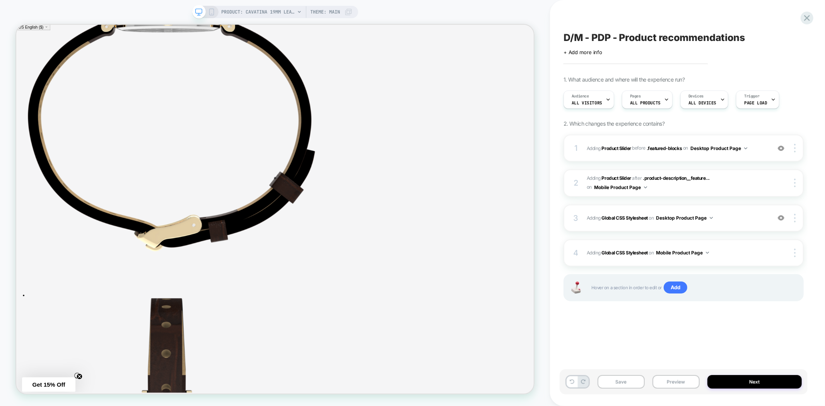
click at [210, 9] on icon at bounding box center [211, 12] width 7 height 7
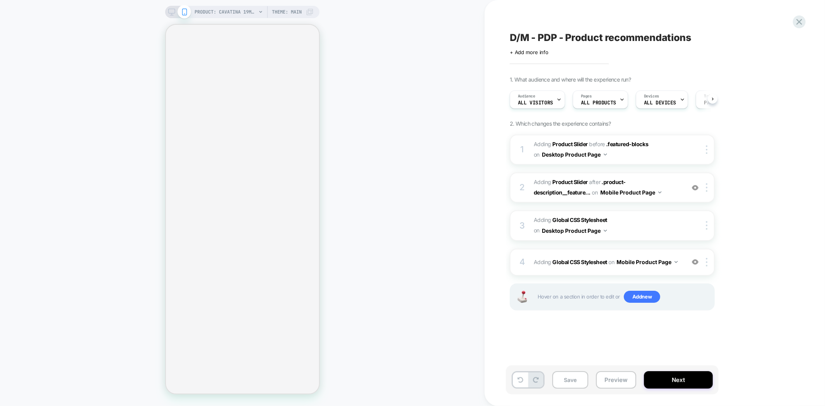
scroll to position [0, 0]
click at [623, 382] on button "Preview" at bounding box center [616, 379] width 40 height 17
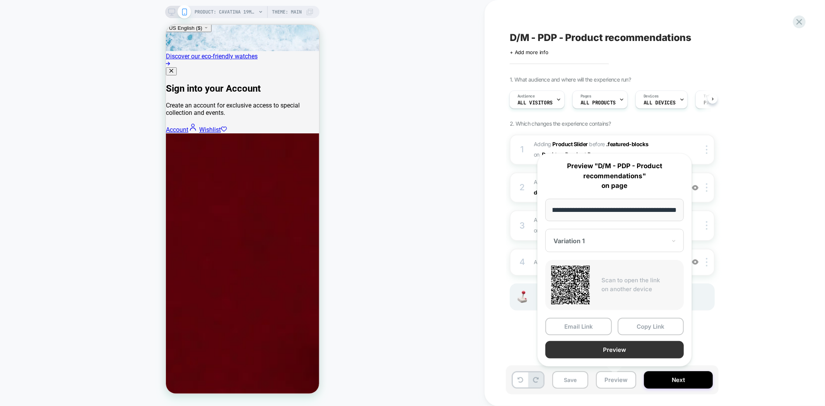
scroll to position [1059, 0]
click at [627, 346] on button "Preview" at bounding box center [614, 349] width 138 height 17
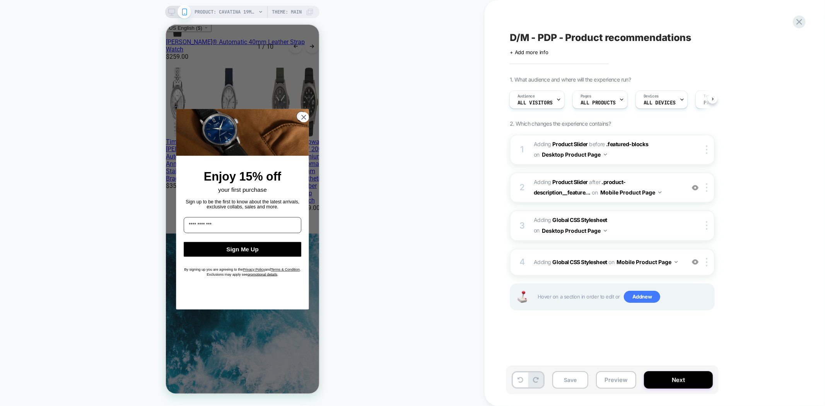
scroll to position [0, 0]
click at [612, 380] on button "Preview" at bounding box center [616, 379] width 40 height 17
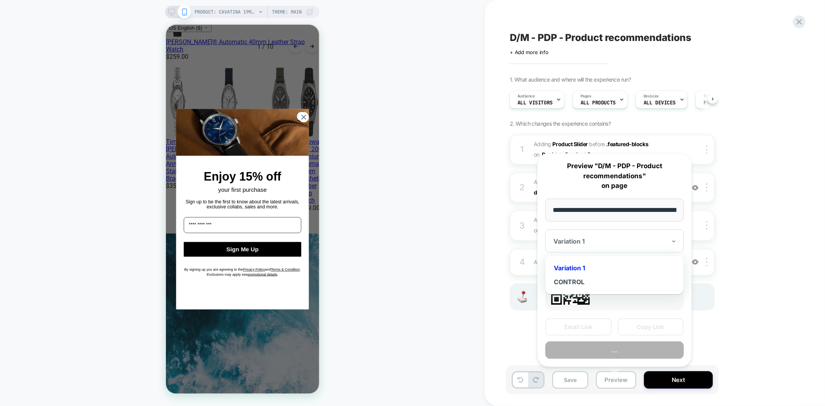
click at [617, 241] on div at bounding box center [609, 241] width 113 height 8
click at [574, 283] on div "CONTROL" at bounding box center [614, 282] width 131 height 14
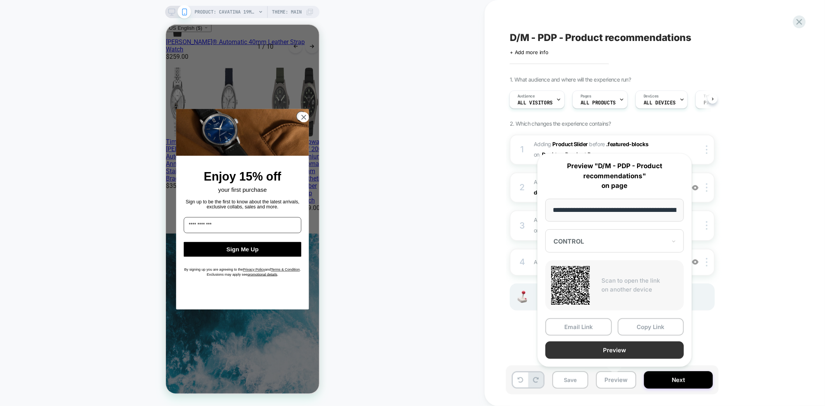
click at [619, 351] on button "Preview" at bounding box center [614, 349] width 138 height 17
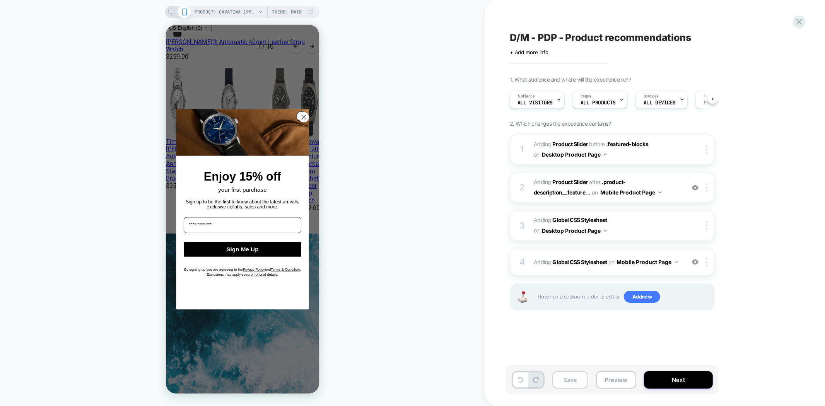
click at [561, 380] on button "Save" at bounding box center [570, 379] width 36 height 17
click at [616, 382] on button "Preview" at bounding box center [616, 379] width 40 height 17
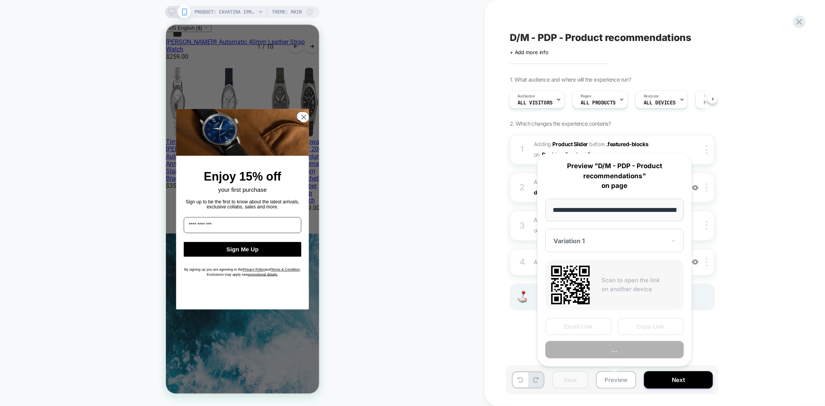
scroll to position [0, 170]
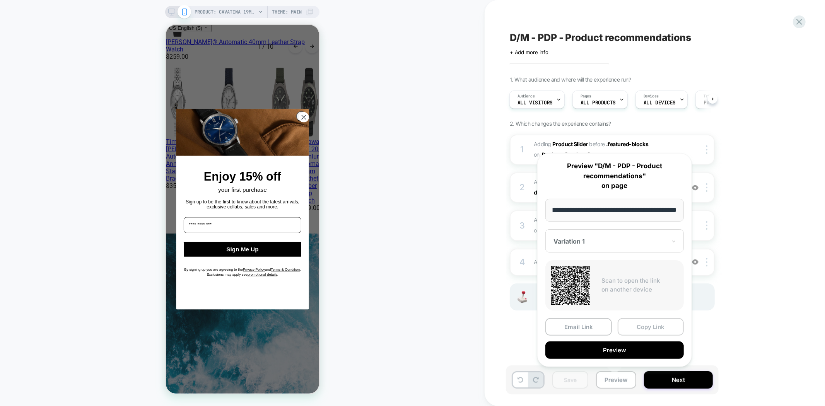
click at [647, 328] on button "Copy Link" at bounding box center [650, 326] width 66 height 17
